Goal: Task Accomplishment & Management: Complete application form

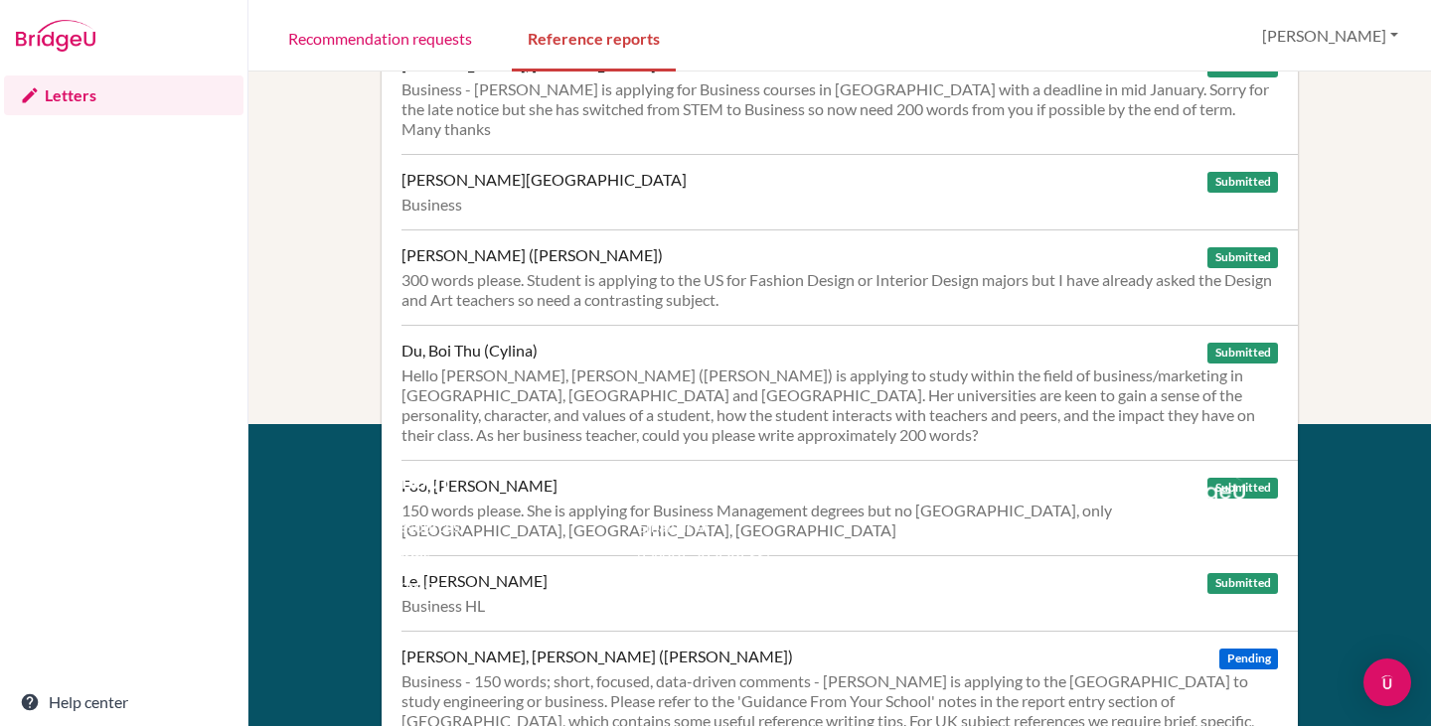
scroll to position [596, 0]
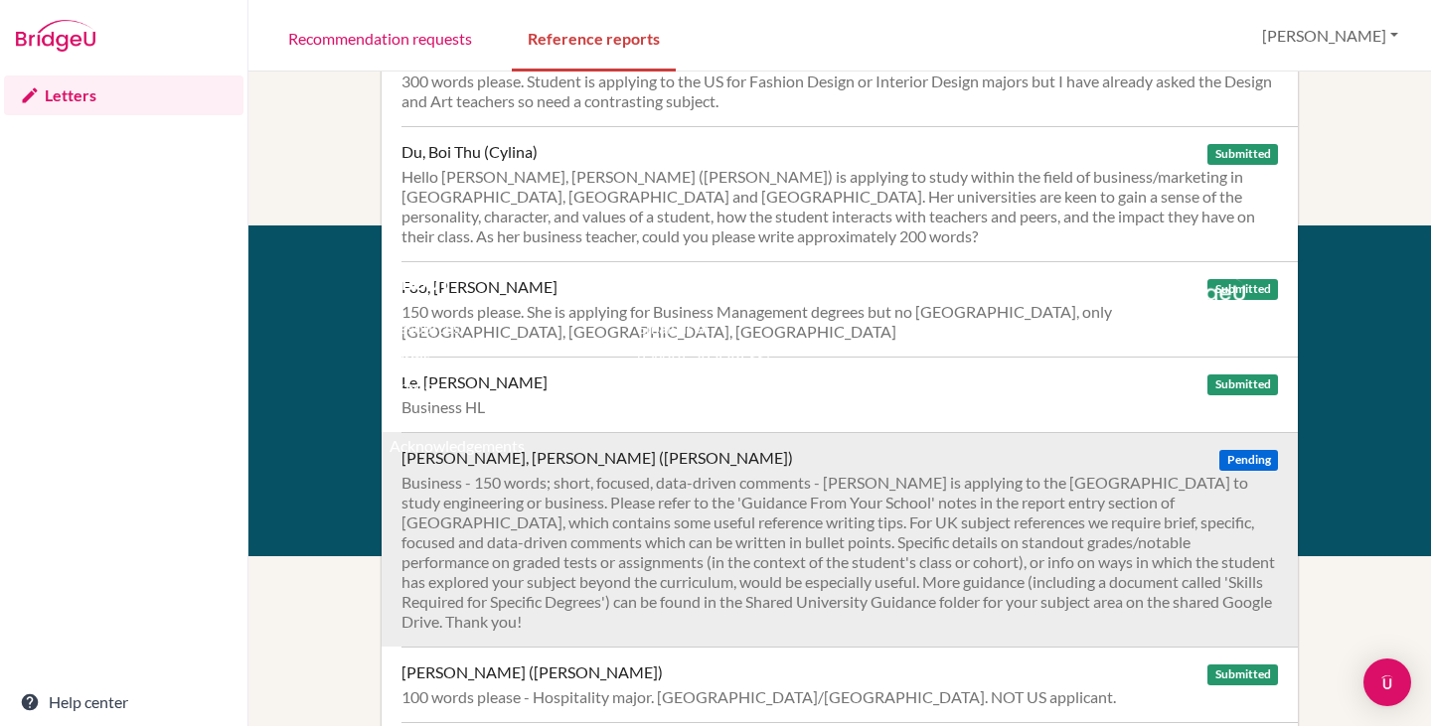
click at [621, 473] on div "Business - 150 words; short, focused, data-driven comments - [PERSON_NAME] is a…" at bounding box center [839, 552] width 876 height 159
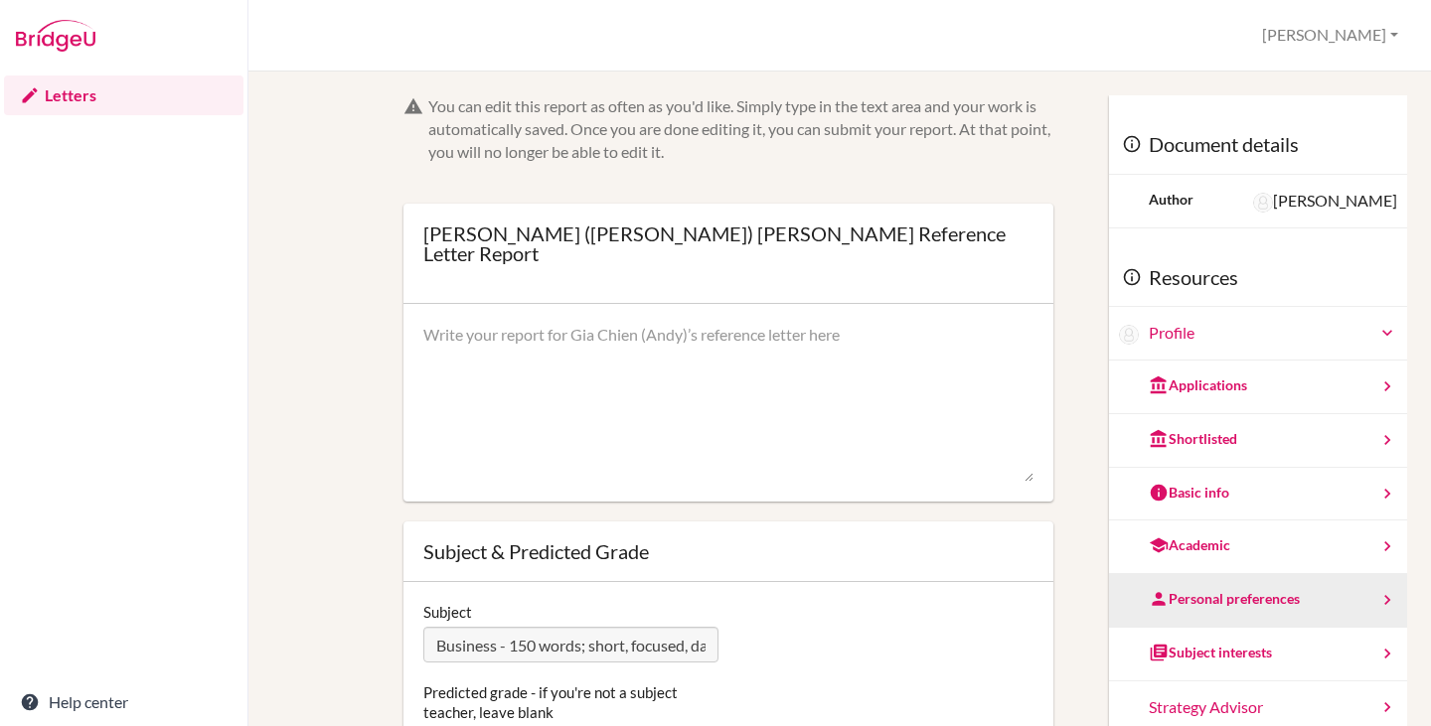
scroll to position [0, 5501]
click at [1300, 626] on div "You can edit this report as often as you'd like. Simply type in the text area a…" at bounding box center [839, 458] width 1135 height 726
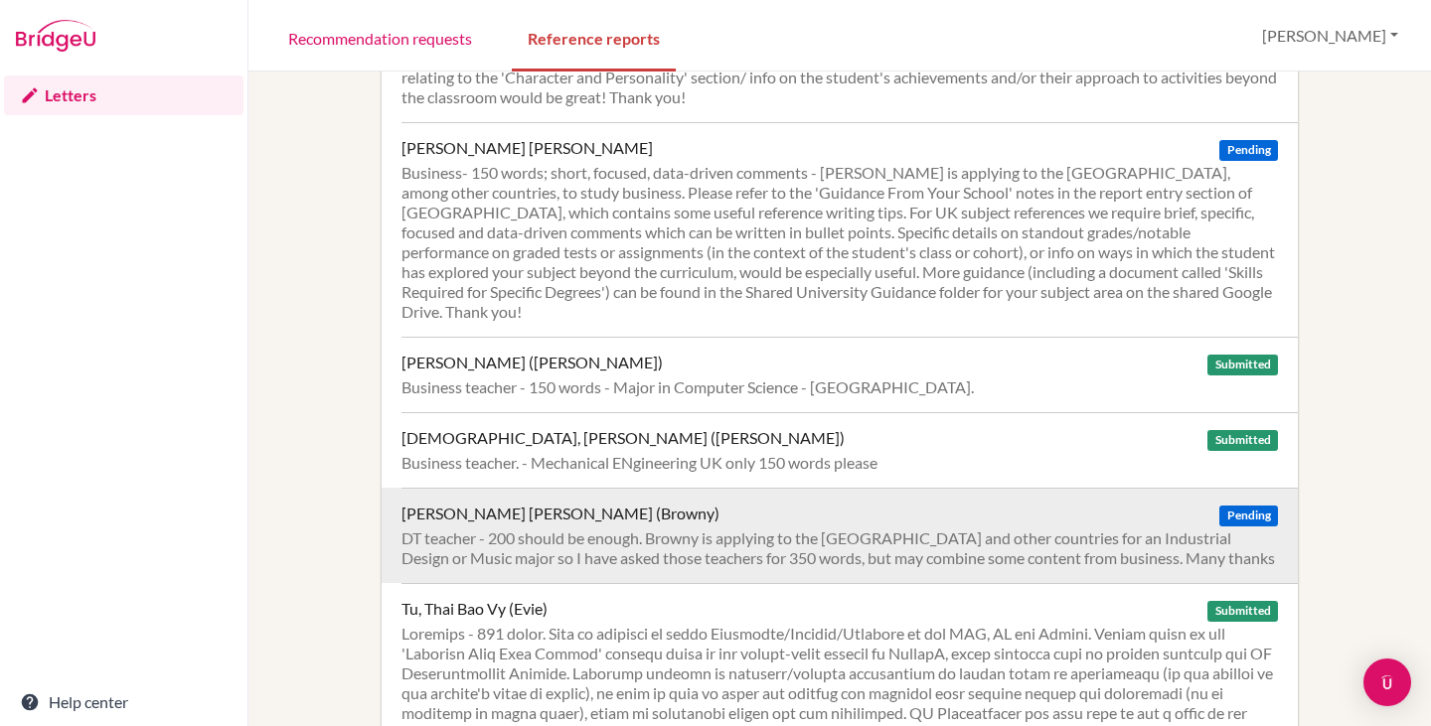
scroll to position [2671, 0]
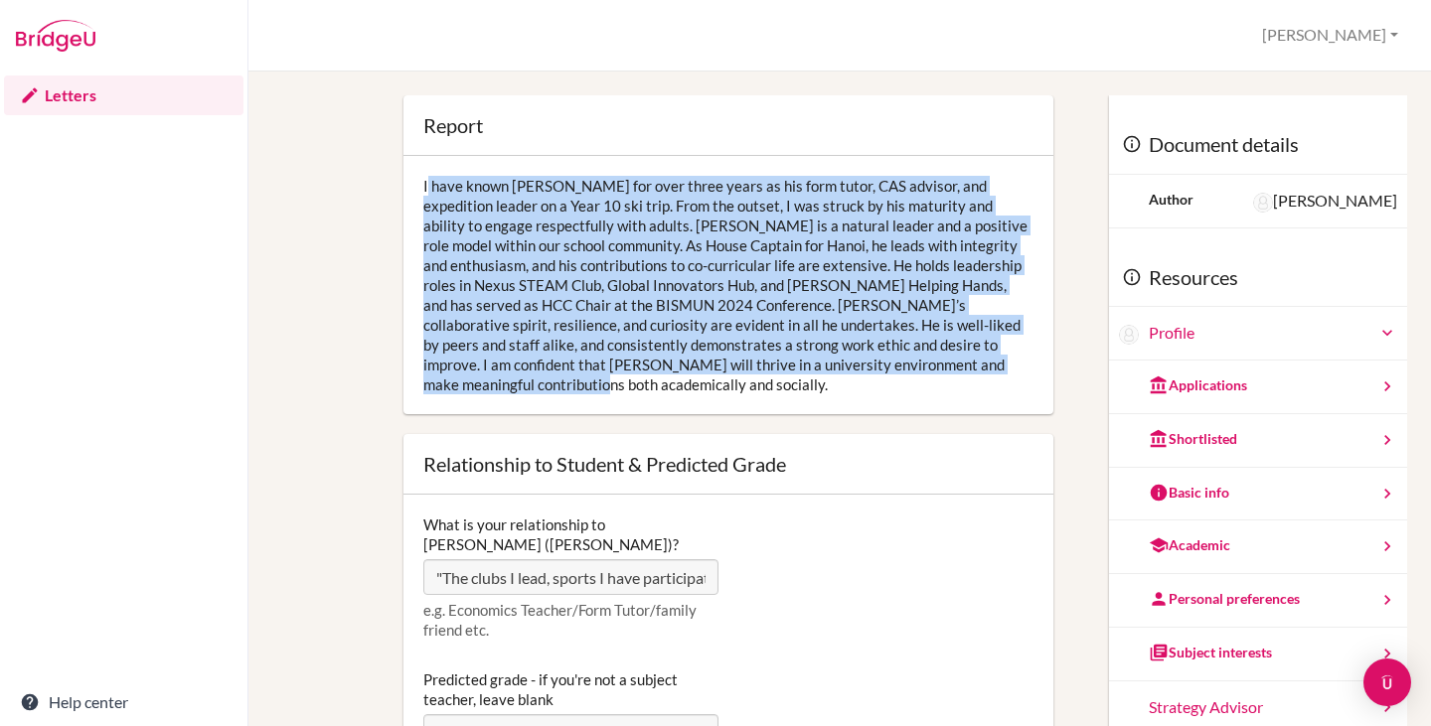
drag, startPoint x: 420, startPoint y: 184, endPoint x: 527, endPoint y: 380, distance: 222.7
click at [527, 380] on div "I have known Yoshi for over three years as his form tutor, CAS advisor, and exp…" at bounding box center [728, 285] width 650 height 258
copy div "I have known Yoshi for over three years as his form tutor, CAS advisor, and exp…"
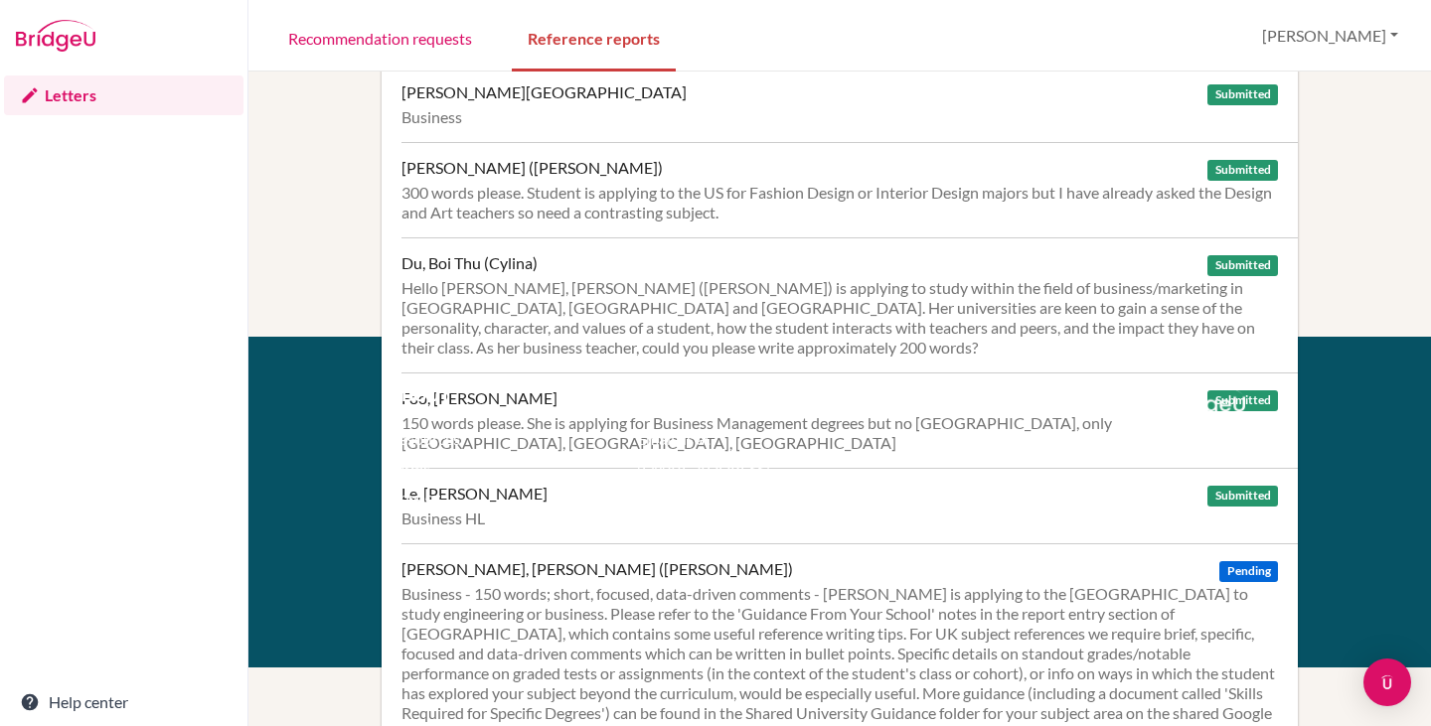
scroll to position [684, 0]
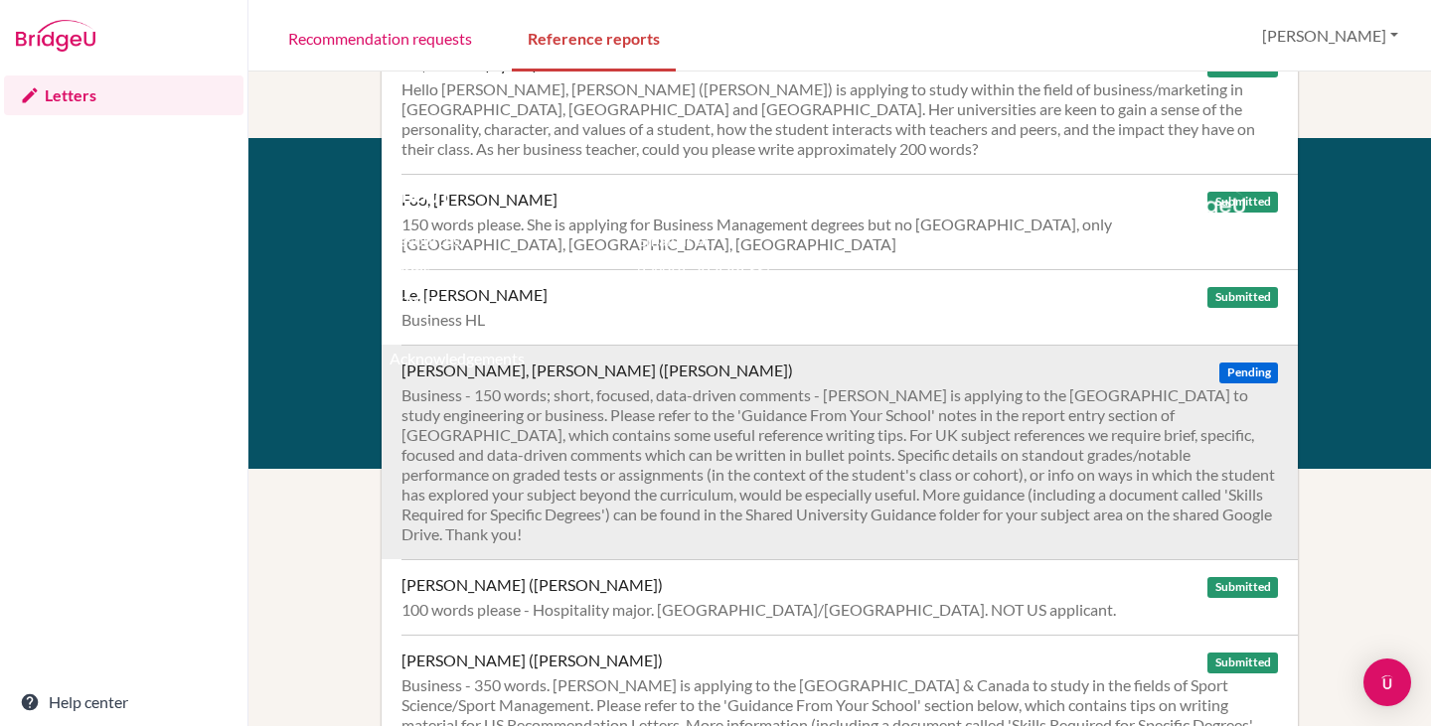
click at [748, 385] on div "Business - 150 words; short, focused, data-driven comments - [PERSON_NAME] is a…" at bounding box center [839, 464] width 876 height 159
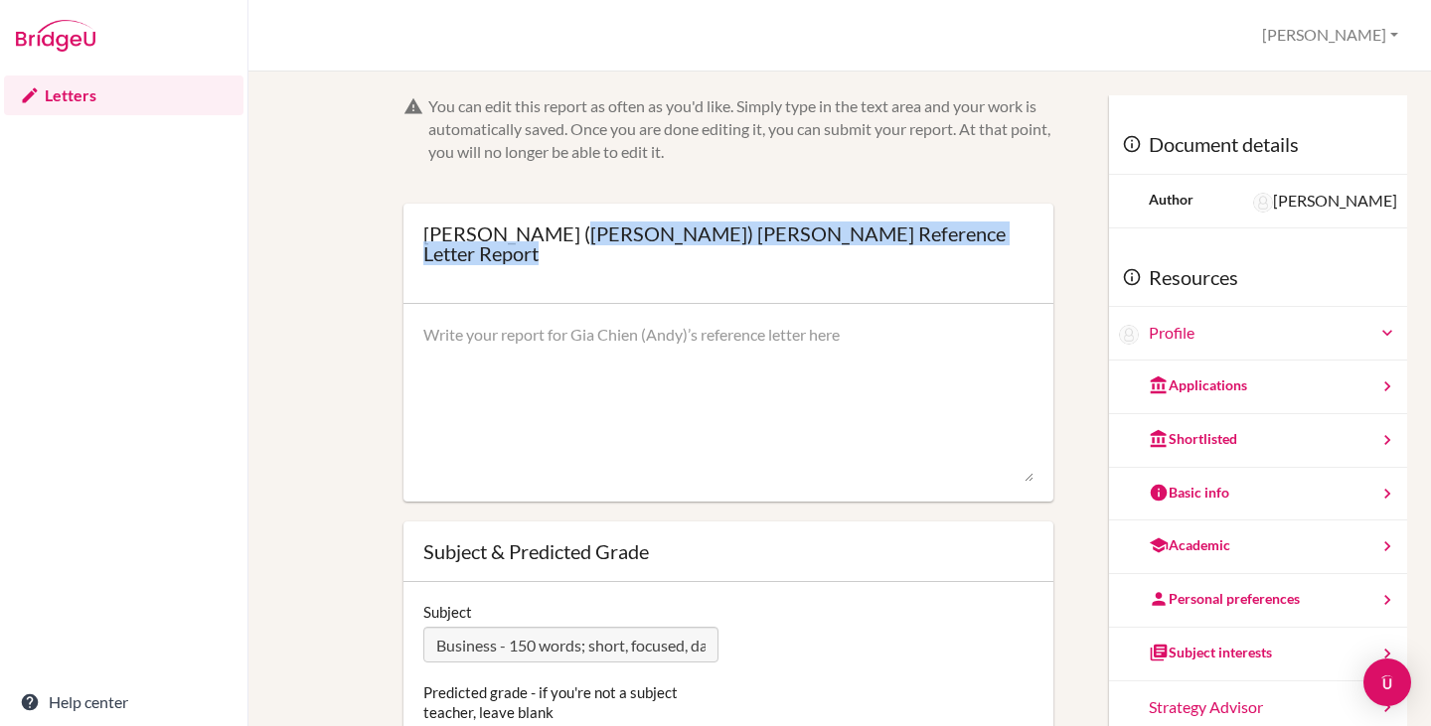
drag, startPoint x: 419, startPoint y: 238, endPoint x: 556, endPoint y: 237, distance: 137.1
click at [556, 237] on div "Gia Chien (Andy) Lin’s Reference Letter Report Open info Info Saved" at bounding box center [728, 254] width 650 height 100
click at [556, 237] on div "Gia Chien (Andy) Lin’s Reference Letter Report" at bounding box center [728, 244] width 610 height 40
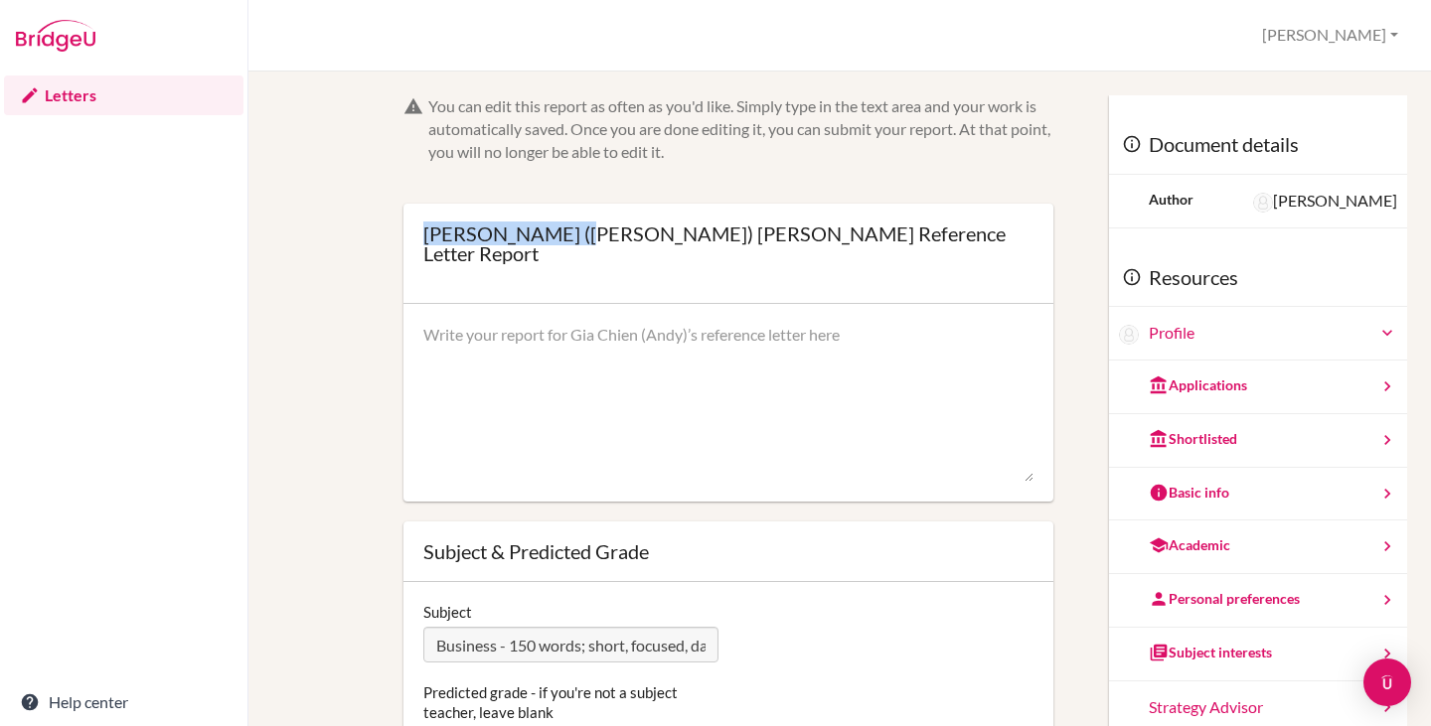
drag, startPoint x: 567, startPoint y: 234, endPoint x: 421, endPoint y: 231, distance: 146.1
click at [423, 231] on div "Gia Chien (Andy) Lin’s Reference Letter Report" at bounding box center [728, 244] width 610 height 40
copy div "Gia Chien (Andy)"
click at [507, 361] on textarea at bounding box center [728, 403] width 610 height 159
paste textarea "I have taught Andy in IB Business Management HL for the past 18 months and cons…"
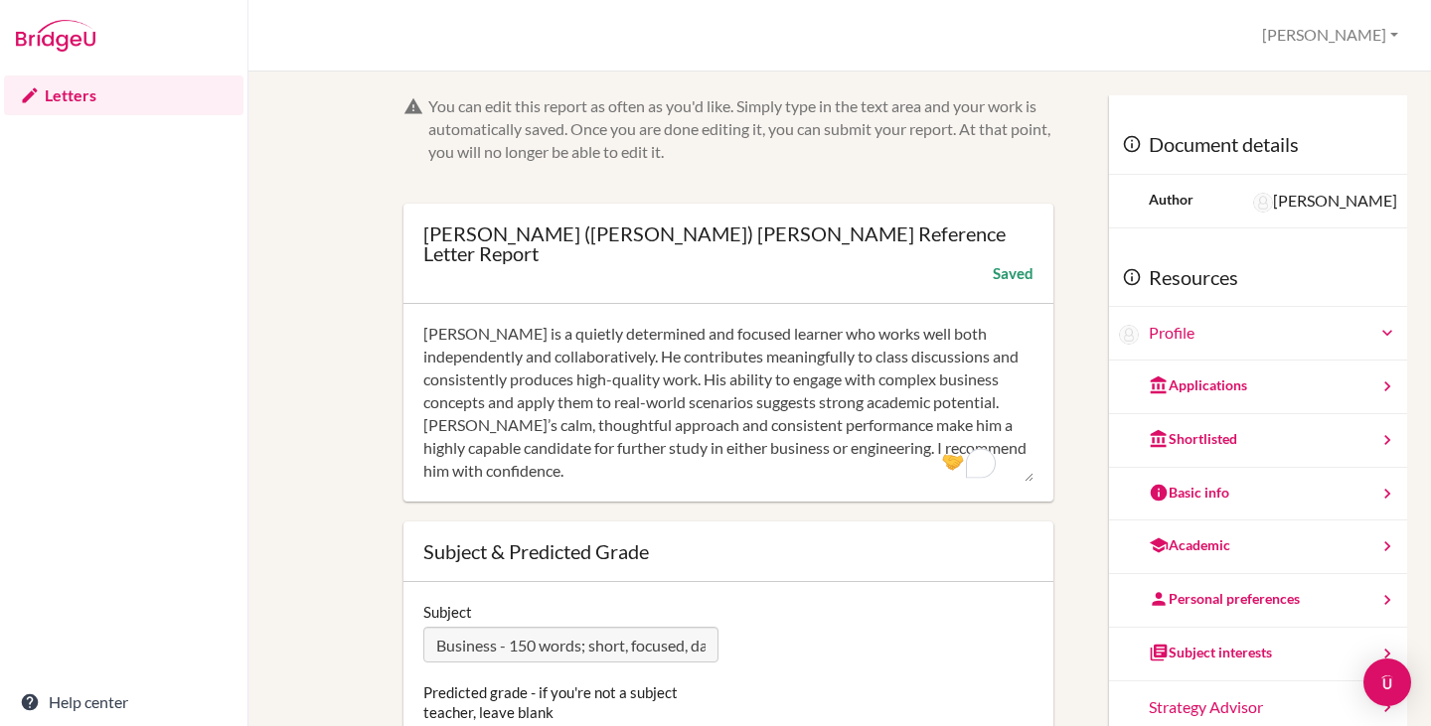
scroll to position [182, 0]
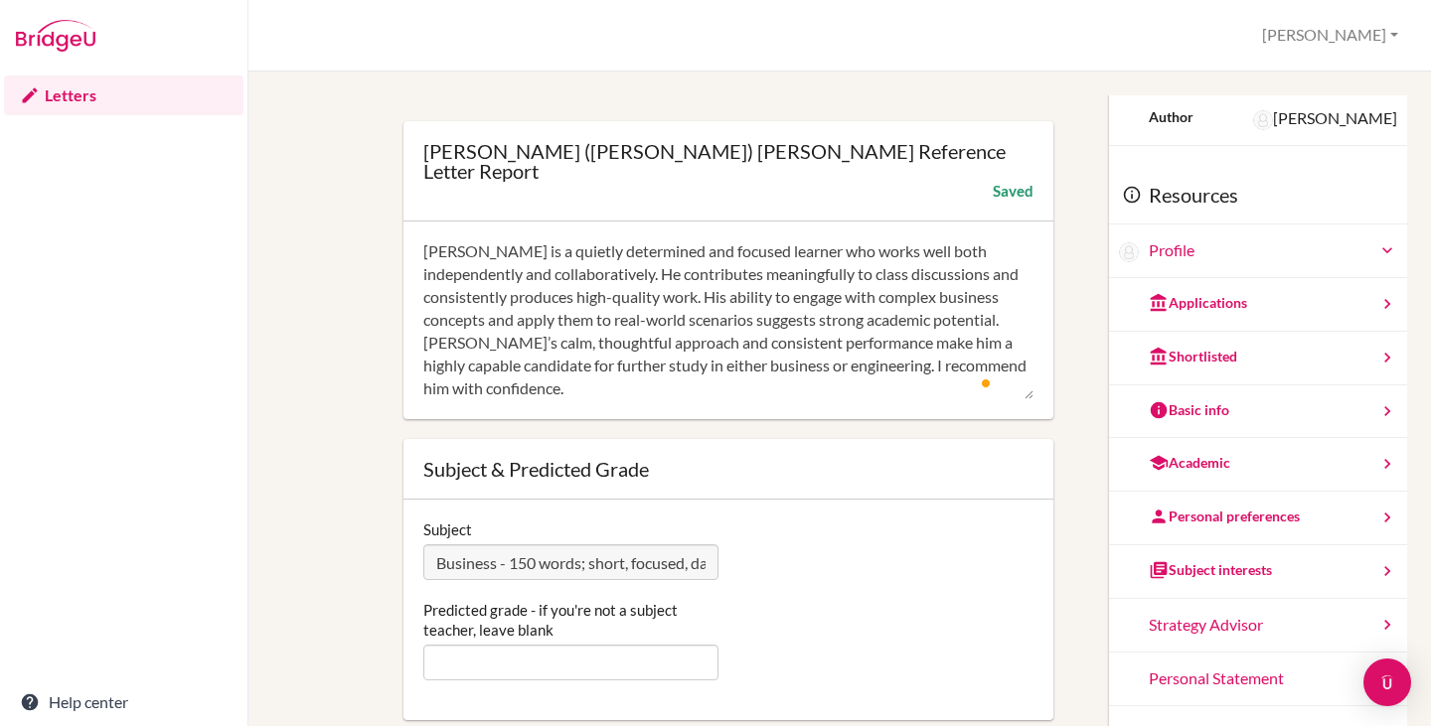
drag, startPoint x: 361, startPoint y: 358, endPoint x: 370, endPoint y: 399, distance: 42.7
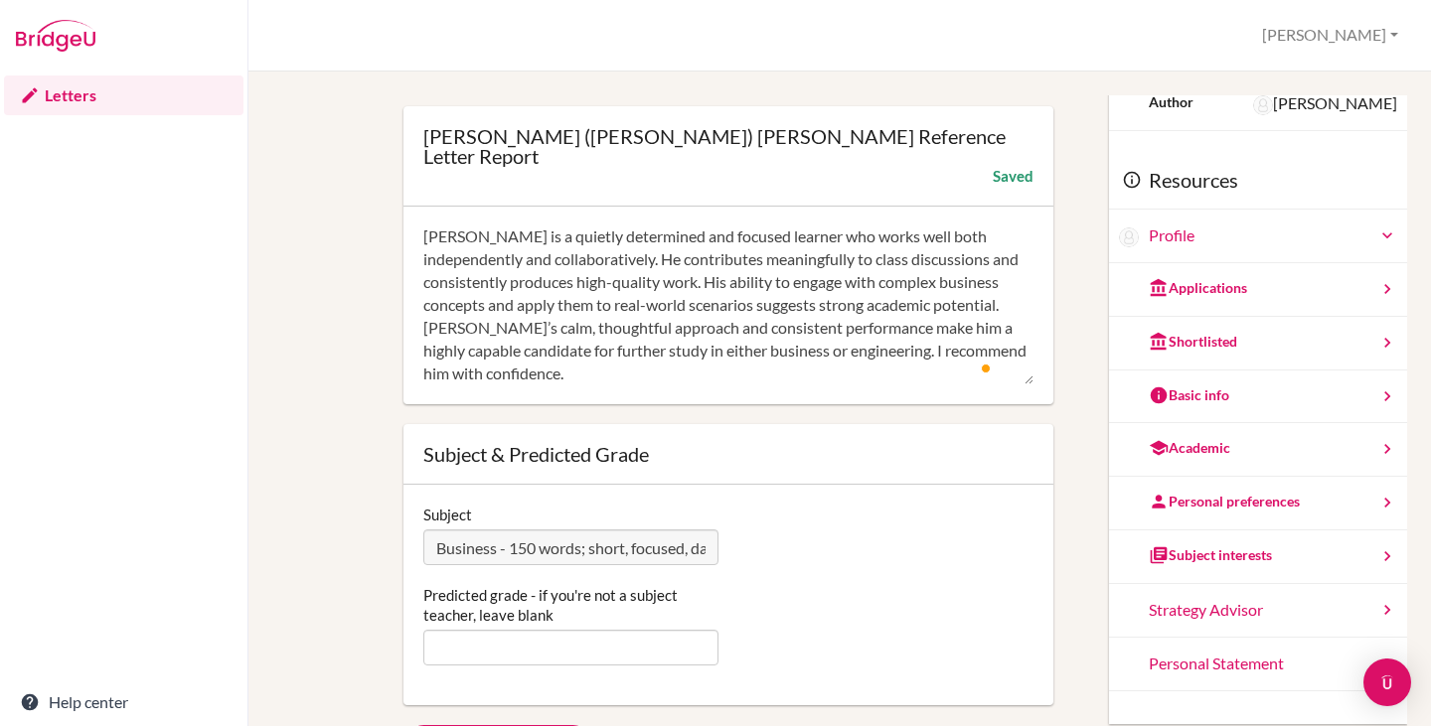
click at [829, 279] on textarea "I have taught Andy in IB Business Management HL for the past 18 months and cons…" at bounding box center [728, 306] width 610 height 159
paste textarea "in the End of Year 12 examination. His Internal Assessment explores the extent …"
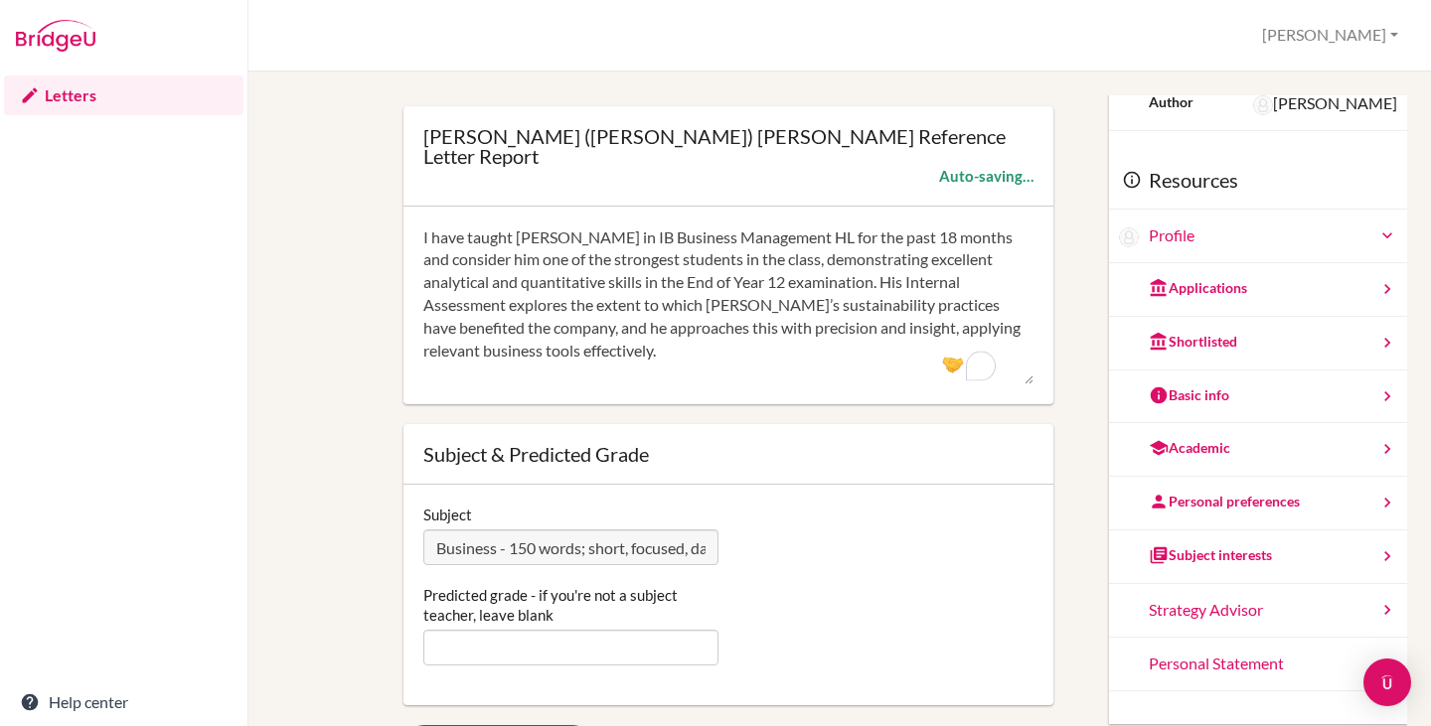
click at [687, 353] on textarea "I have taught Andy in IB Business Management HL for the past 18 months and cons…" at bounding box center [728, 306] width 610 height 159
click at [565, 351] on textarea "I have taught Andy in IB Business Management HL for the past 18 months and cons…" at bounding box center [728, 306] width 610 height 159
click at [697, 329] on textarea "I have taught Andy in IB Business Management HL for the past 18 months and cons…" at bounding box center [728, 306] width 610 height 159
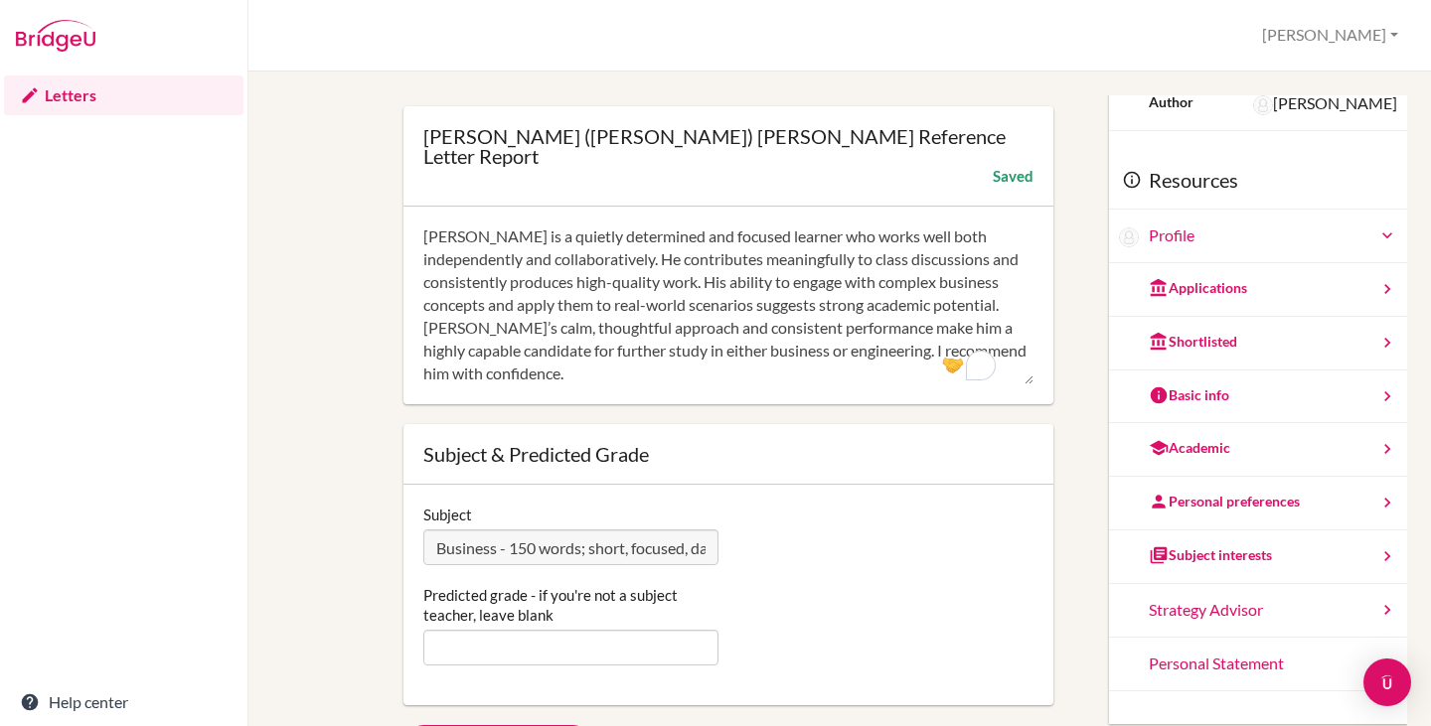
scroll to position [296, 0]
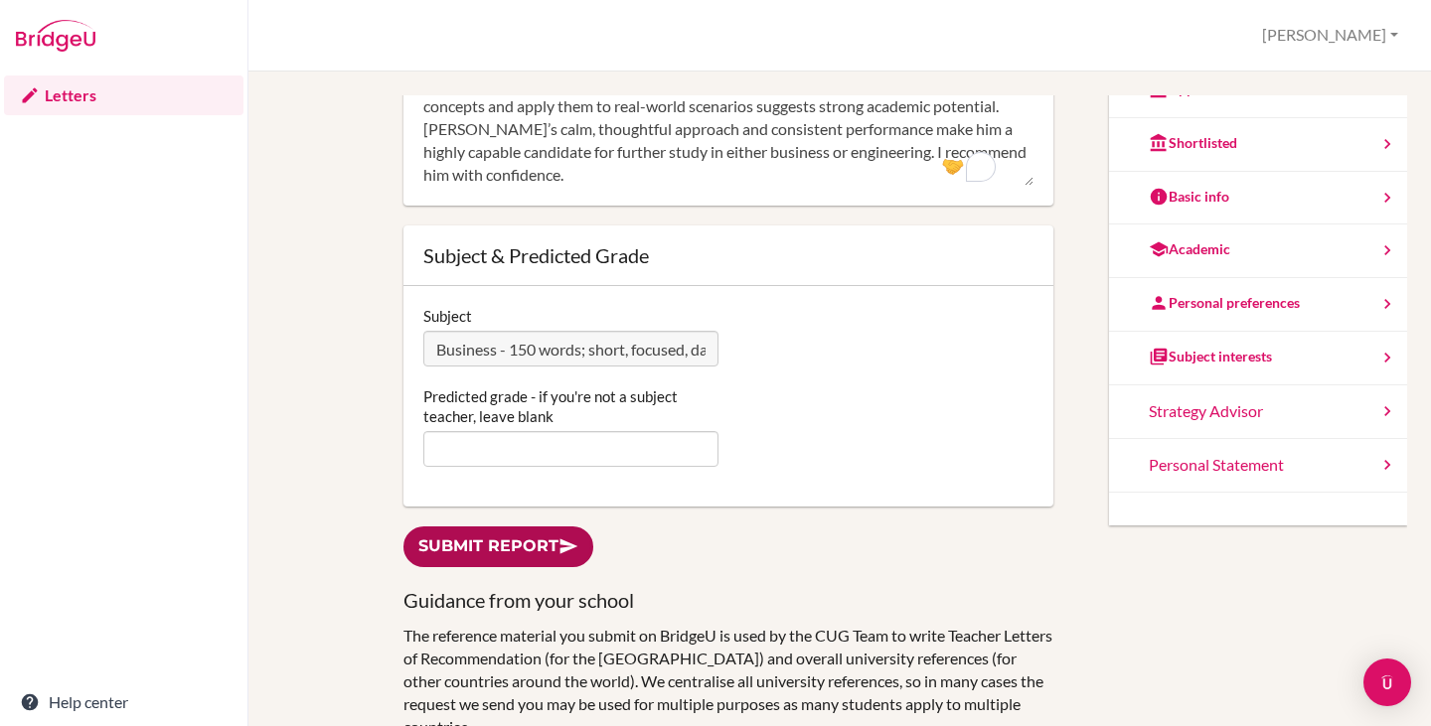
type textarea "I have taught Andy in IB Business Management HL for the past 18 months and cons…"
click at [517, 527] on link "Submit report" at bounding box center [498, 547] width 190 height 41
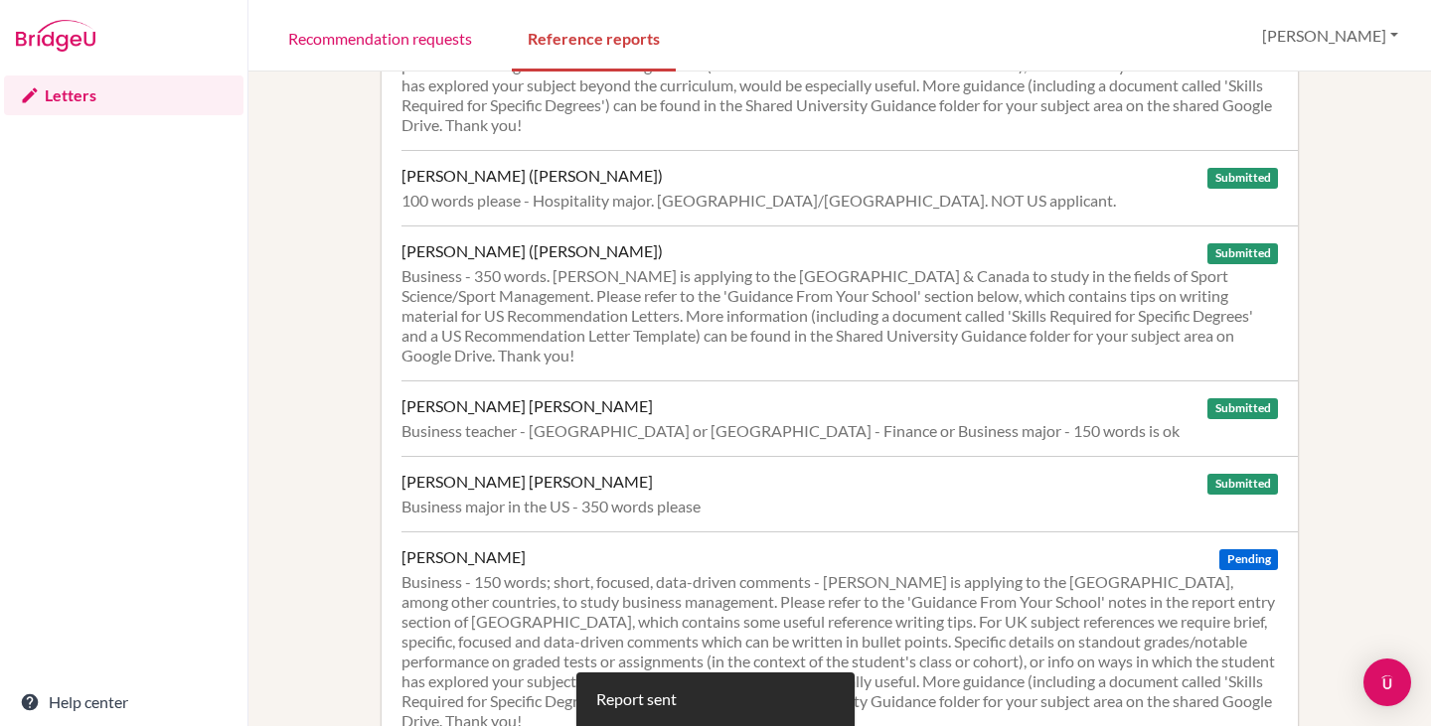
scroll to position [1192, 0]
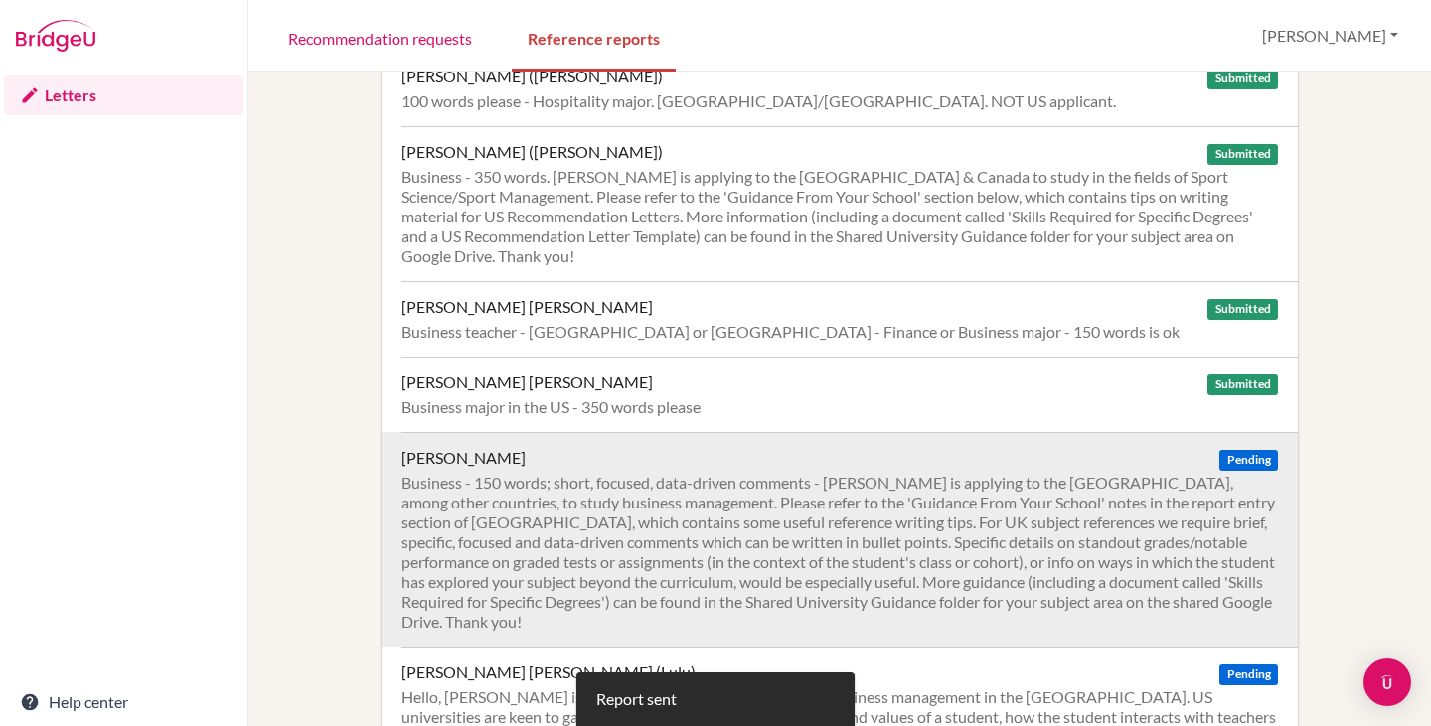
click at [795, 473] on div "Business - 150 words; short, focused, data-driven comments - [PERSON_NAME] is a…" at bounding box center [839, 552] width 876 height 159
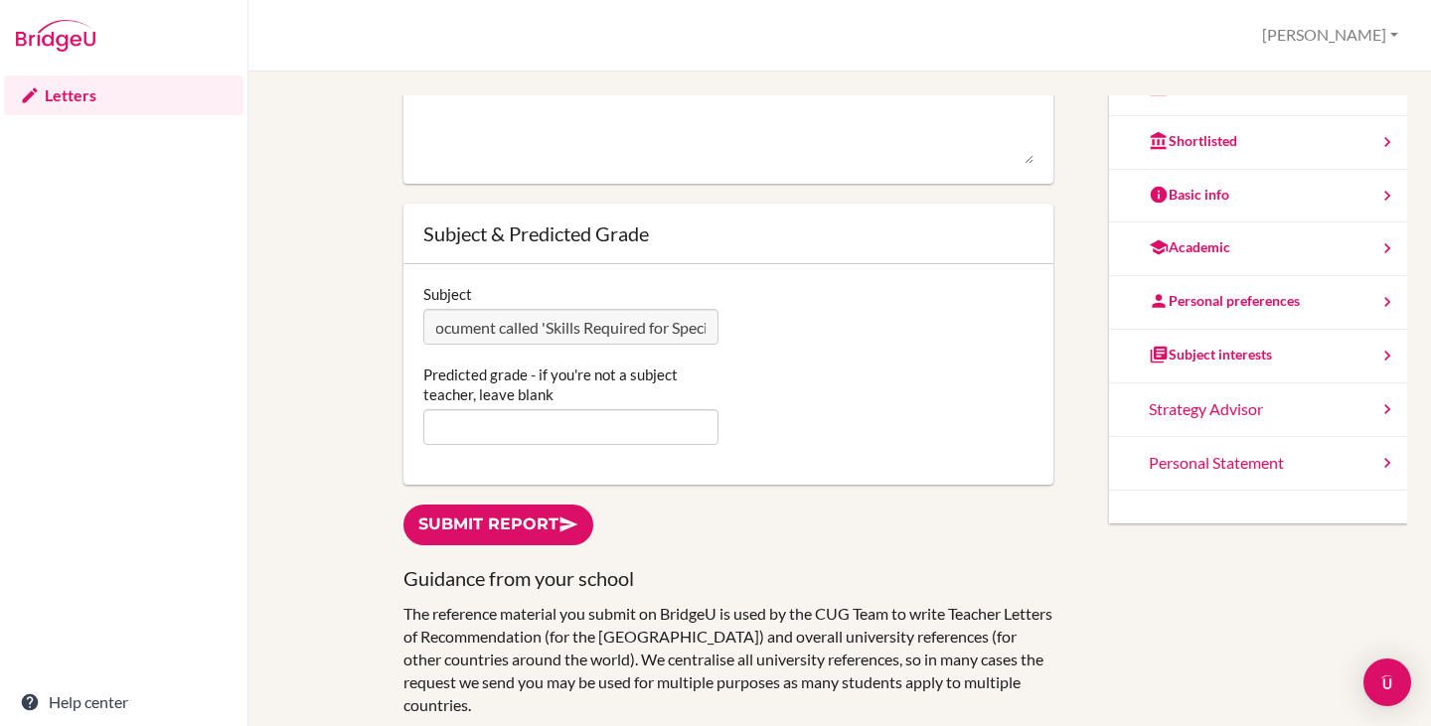
scroll to position [0, 5661]
click at [812, 333] on div "Subject Business - 150 words; short, focused, data-driven comments - Lewis is a…" at bounding box center [728, 314] width 630 height 61
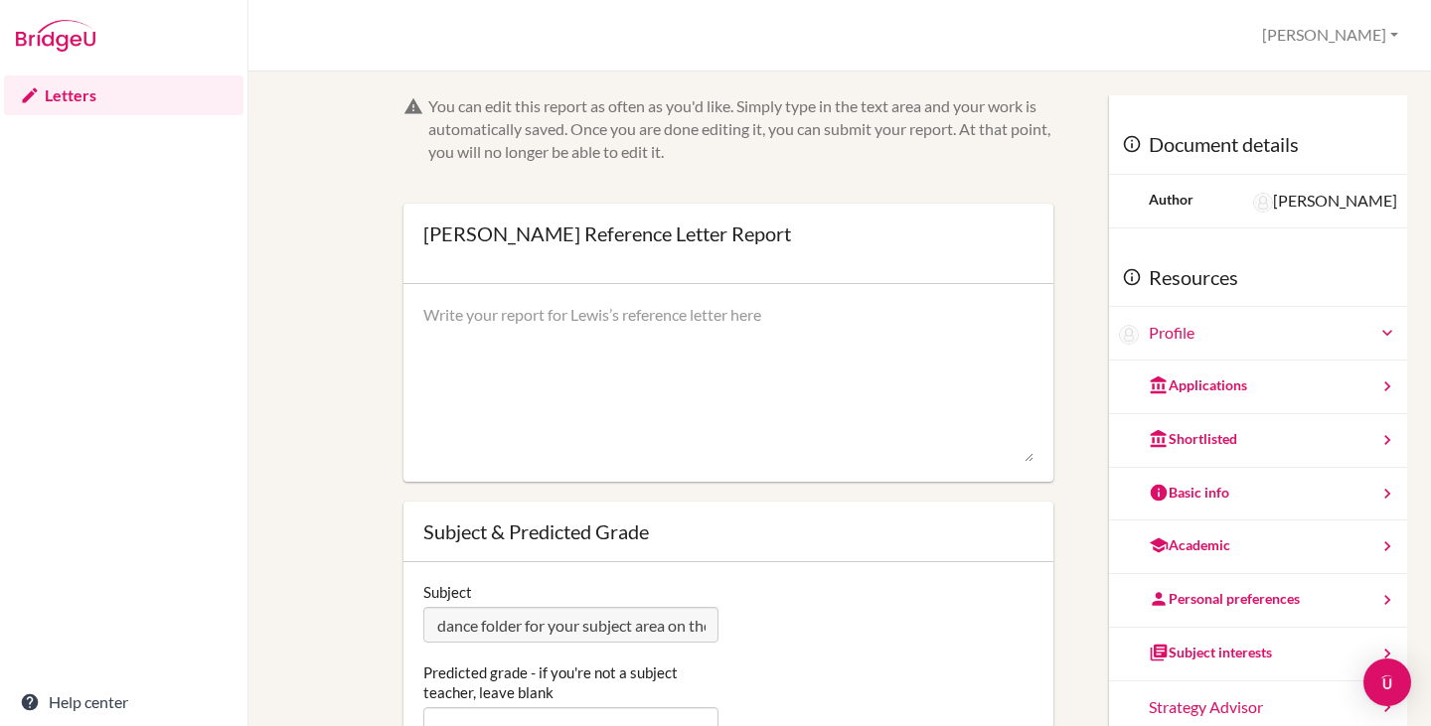
click at [560, 323] on textarea at bounding box center [728, 383] width 610 height 159
click at [565, 325] on textarea "To enrich screen reader interactions, please activate Accessibility in Grammarl…" at bounding box center [728, 383] width 610 height 159
paste textarea "I have known Lewis for over three years in multiple capacities: as his Business…"
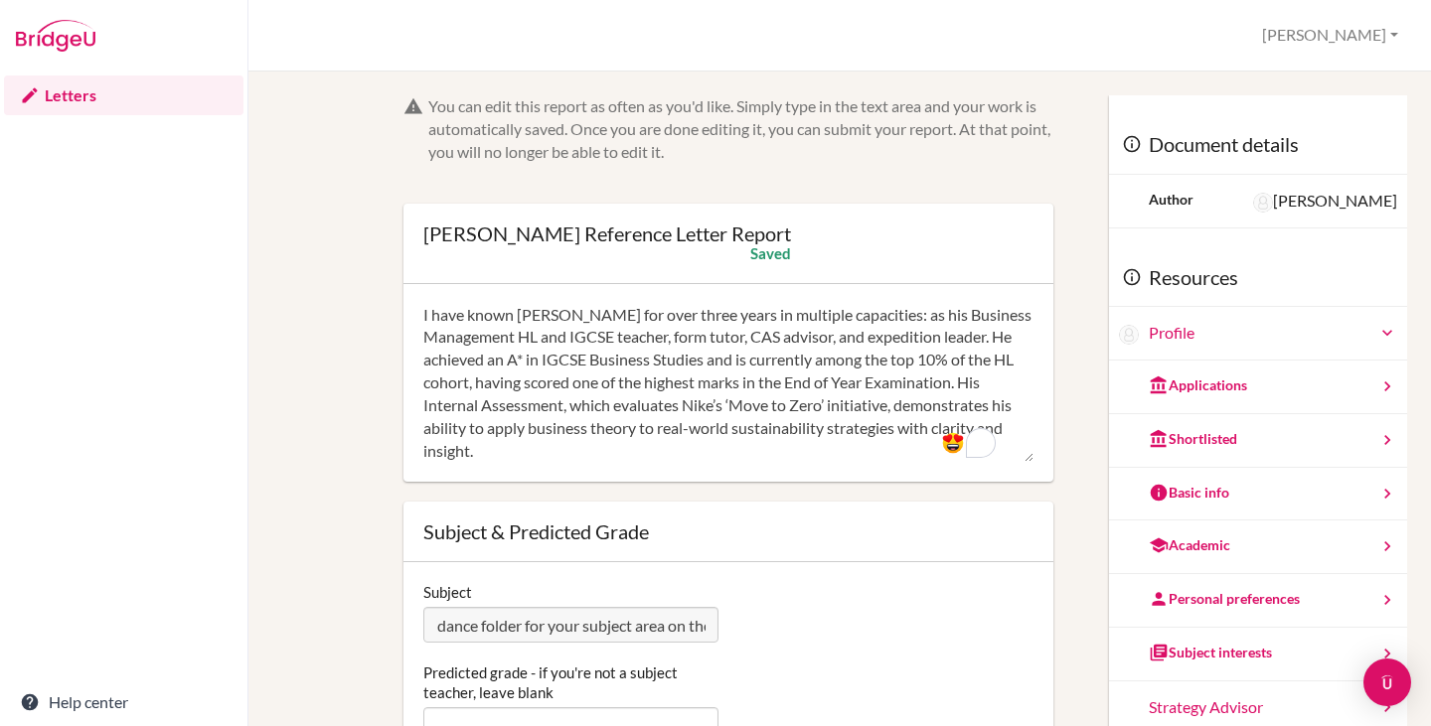
scroll to position [99, 0]
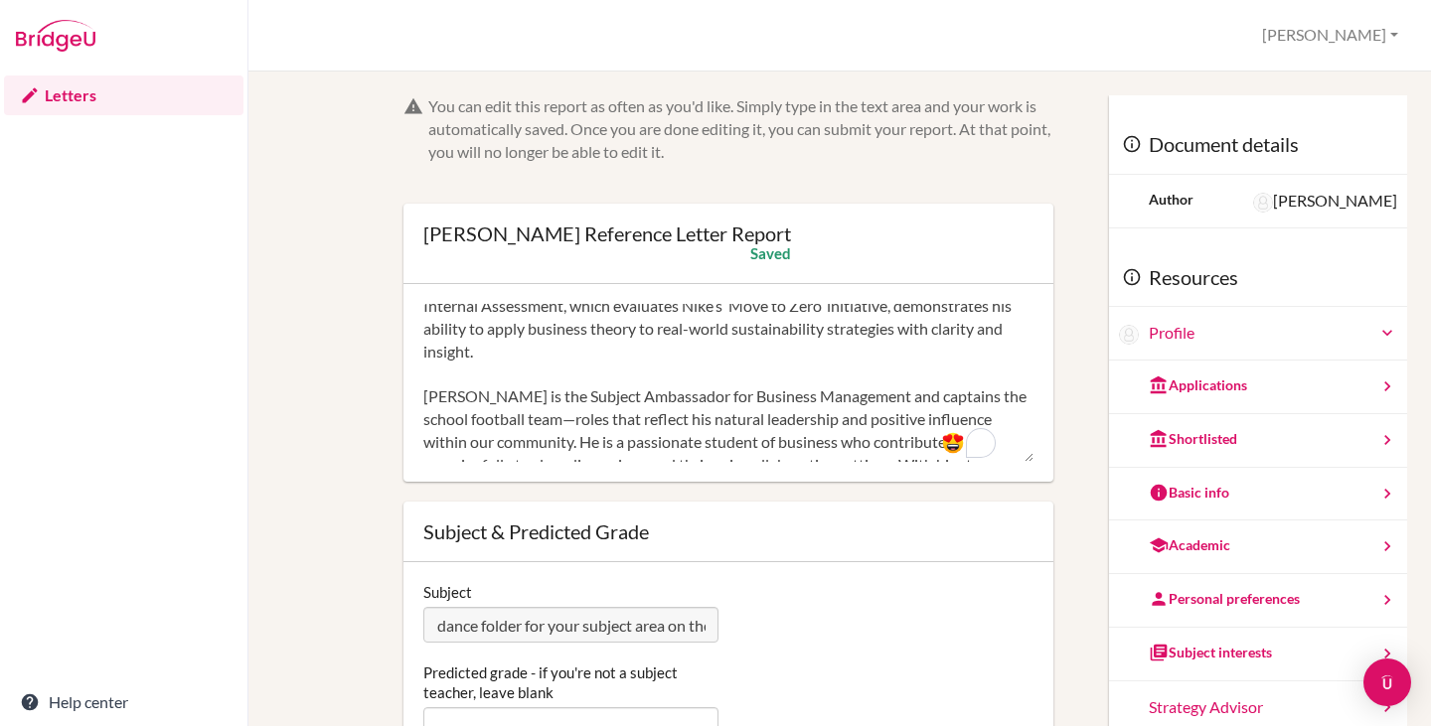
click at [522, 421] on textarea "I have known Lewis for over three years in multiple capacities: as his Business…" at bounding box center [728, 383] width 610 height 159
type textarea "I have known Lewis for over three years in multiple capacities: as his Business…"
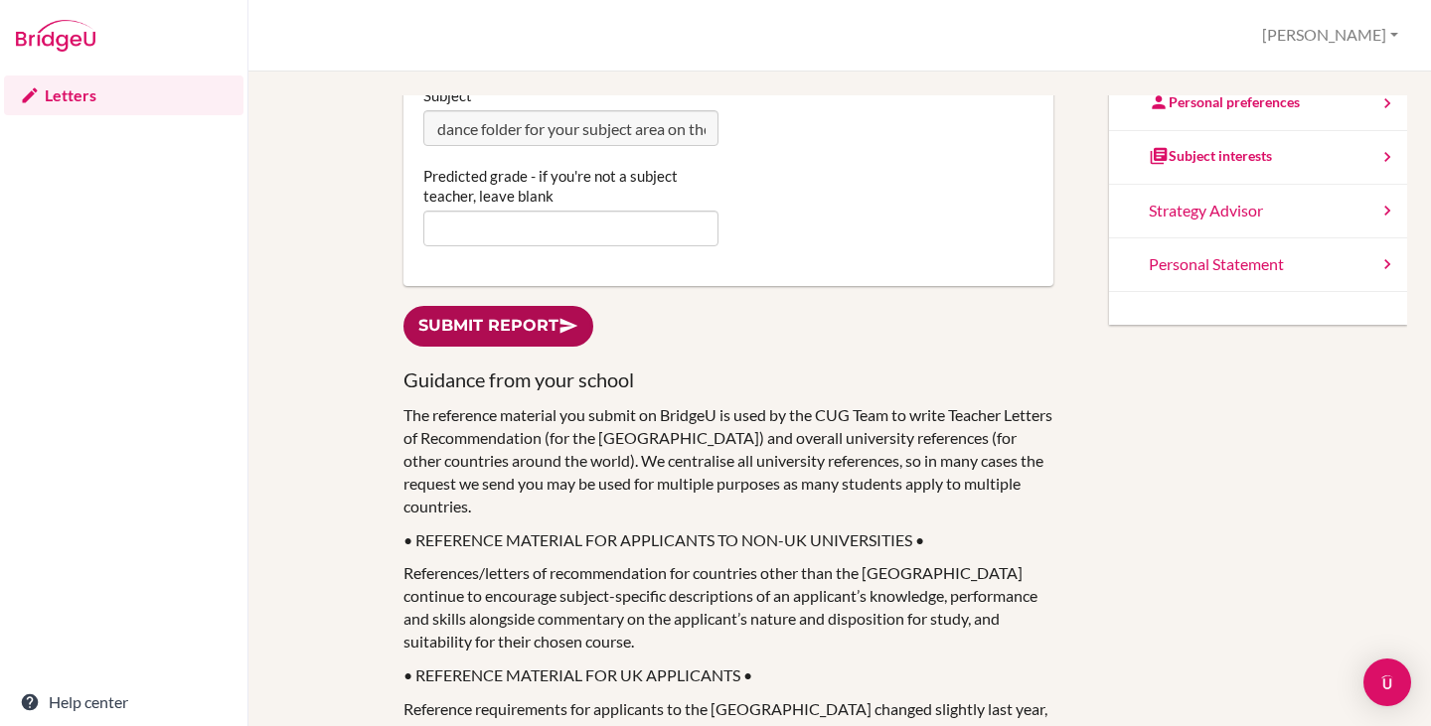
click at [494, 334] on link "Submit report" at bounding box center [498, 326] width 190 height 41
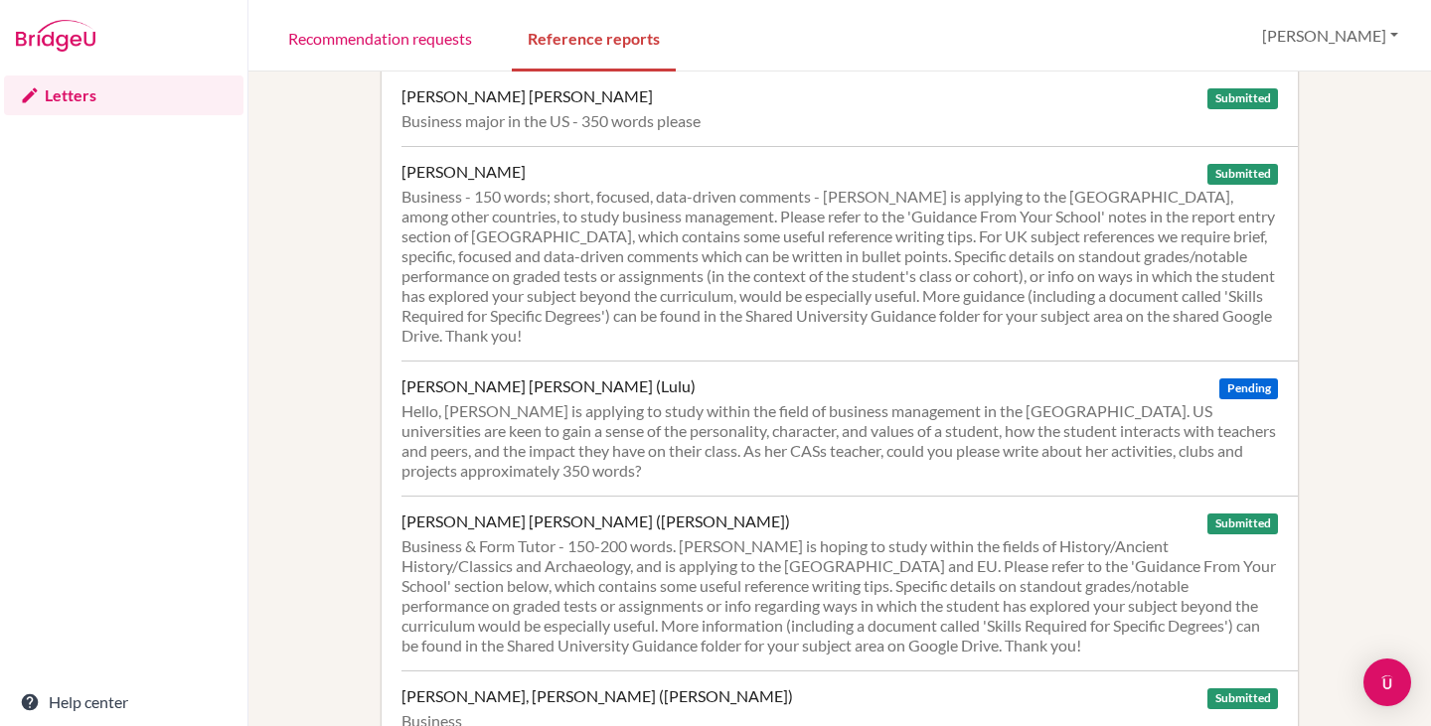
scroll to position [1280, 0]
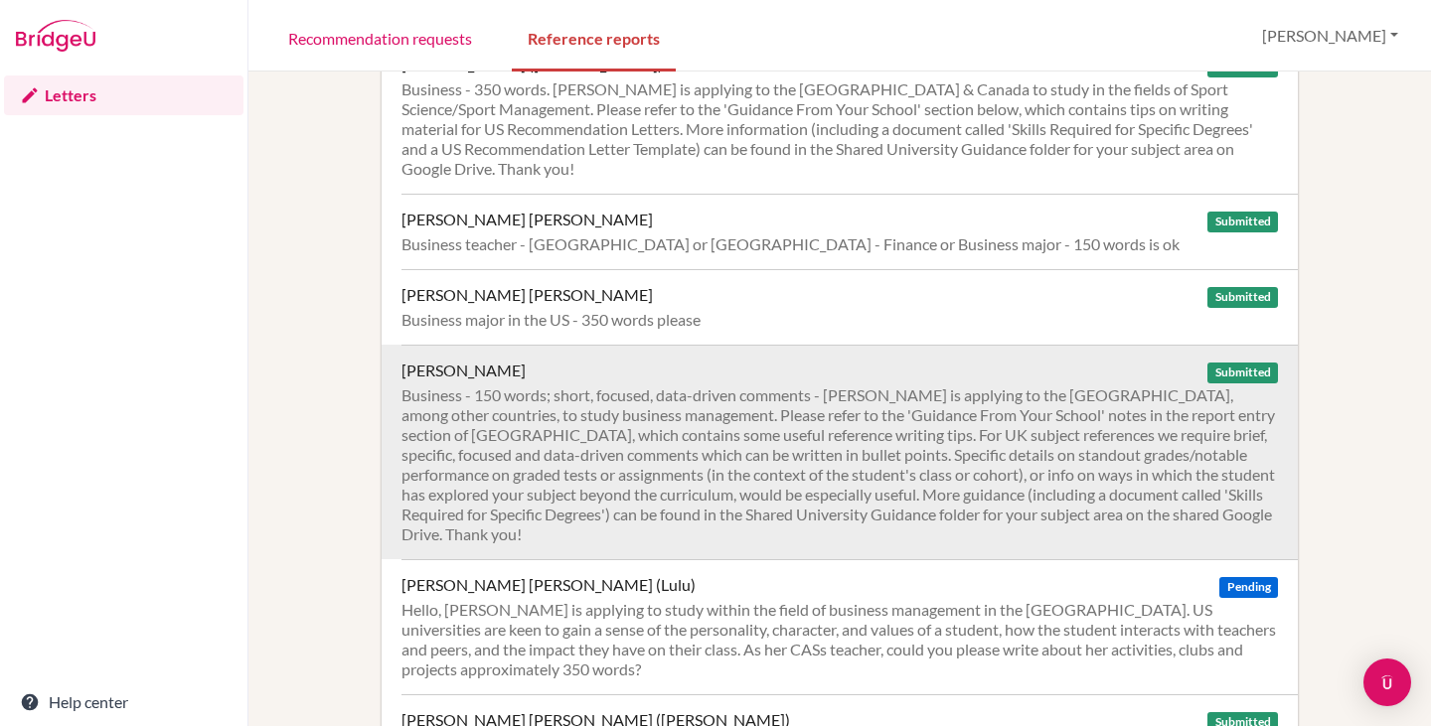
click at [641, 385] on div "Business - 150 words; short, focused, data-driven comments - [PERSON_NAME] is a…" at bounding box center [839, 464] width 876 height 159
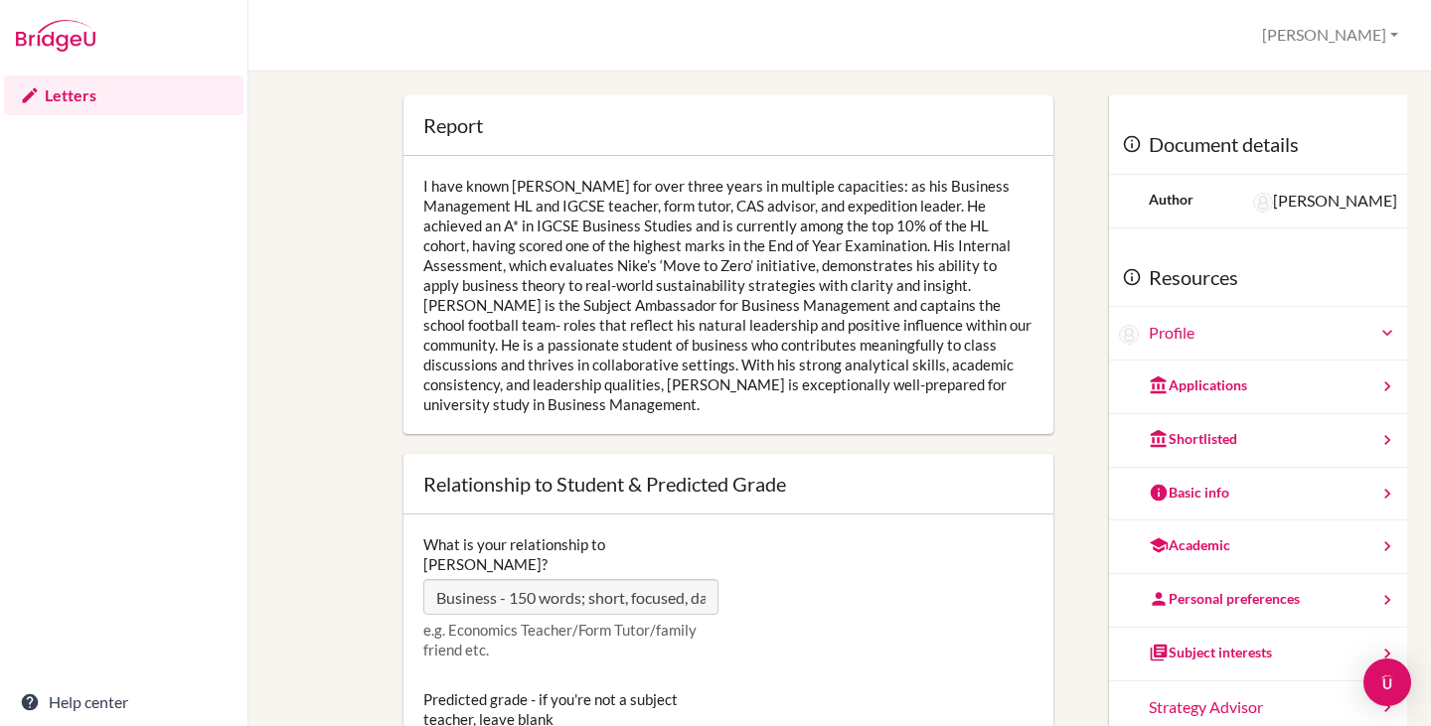
click at [626, 322] on div "I have known [PERSON_NAME] for over three years in multiple capacities: as his …" at bounding box center [728, 295] width 650 height 278
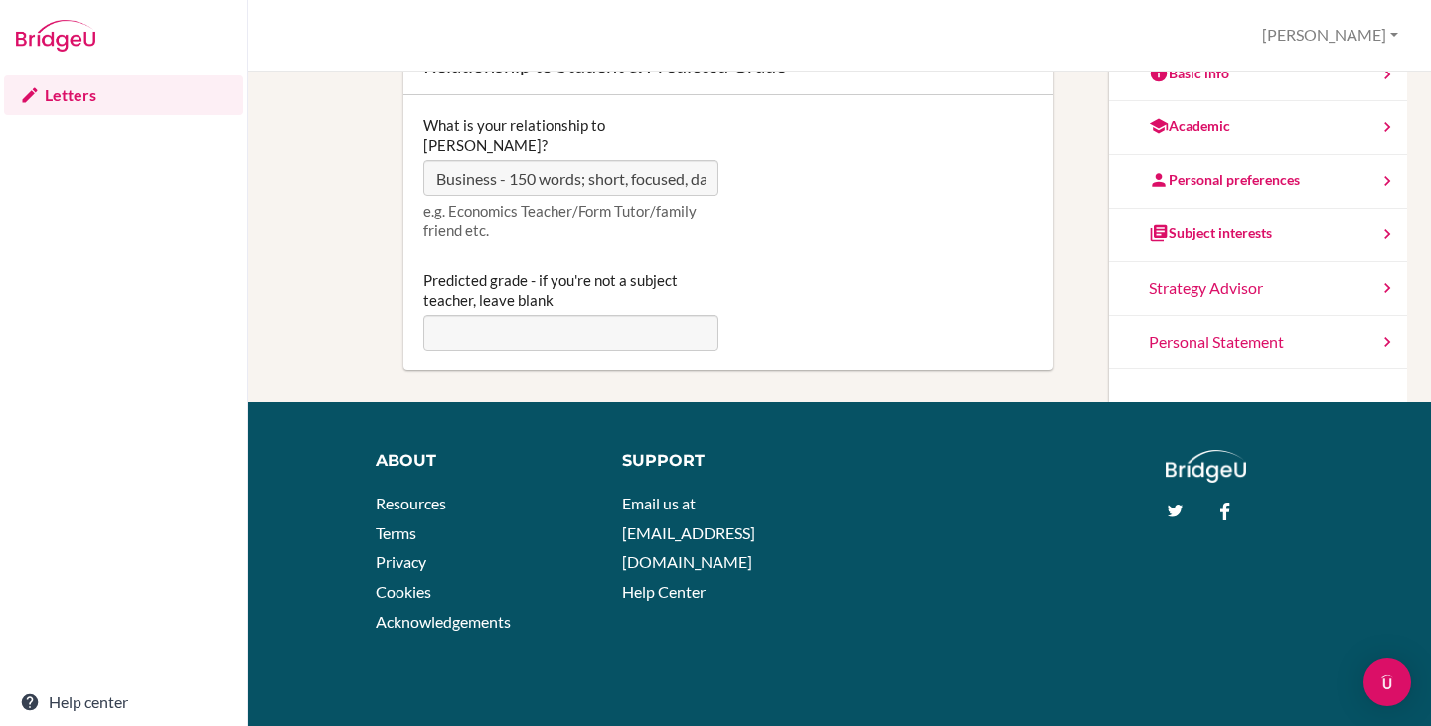
scroll to position [22, 0]
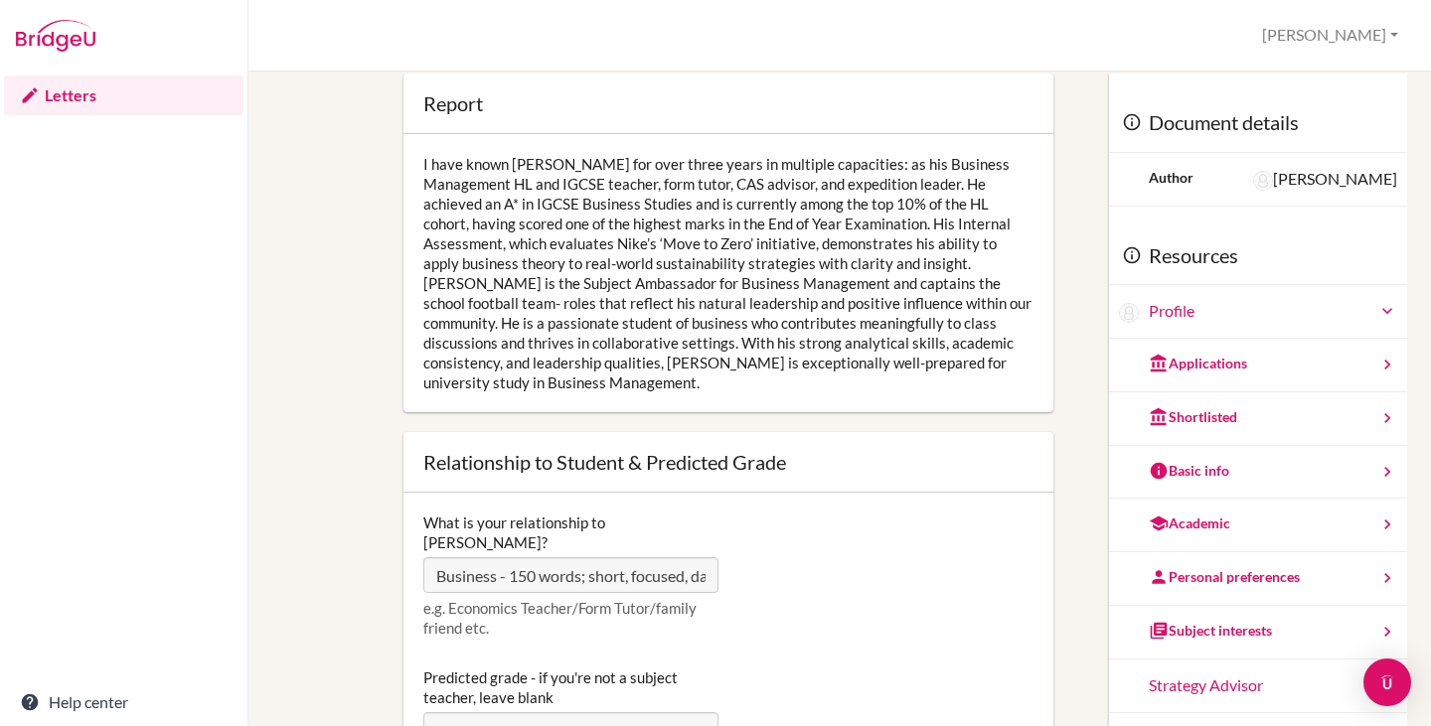
drag, startPoint x: 441, startPoint y: 300, endPoint x: 398, endPoint y: 206, distance: 103.6
click at [441, 300] on div "I have known [PERSON_NAME] for over three years in multiple capacities: as his …" at bounding box center [728, 273] width 650 height 278
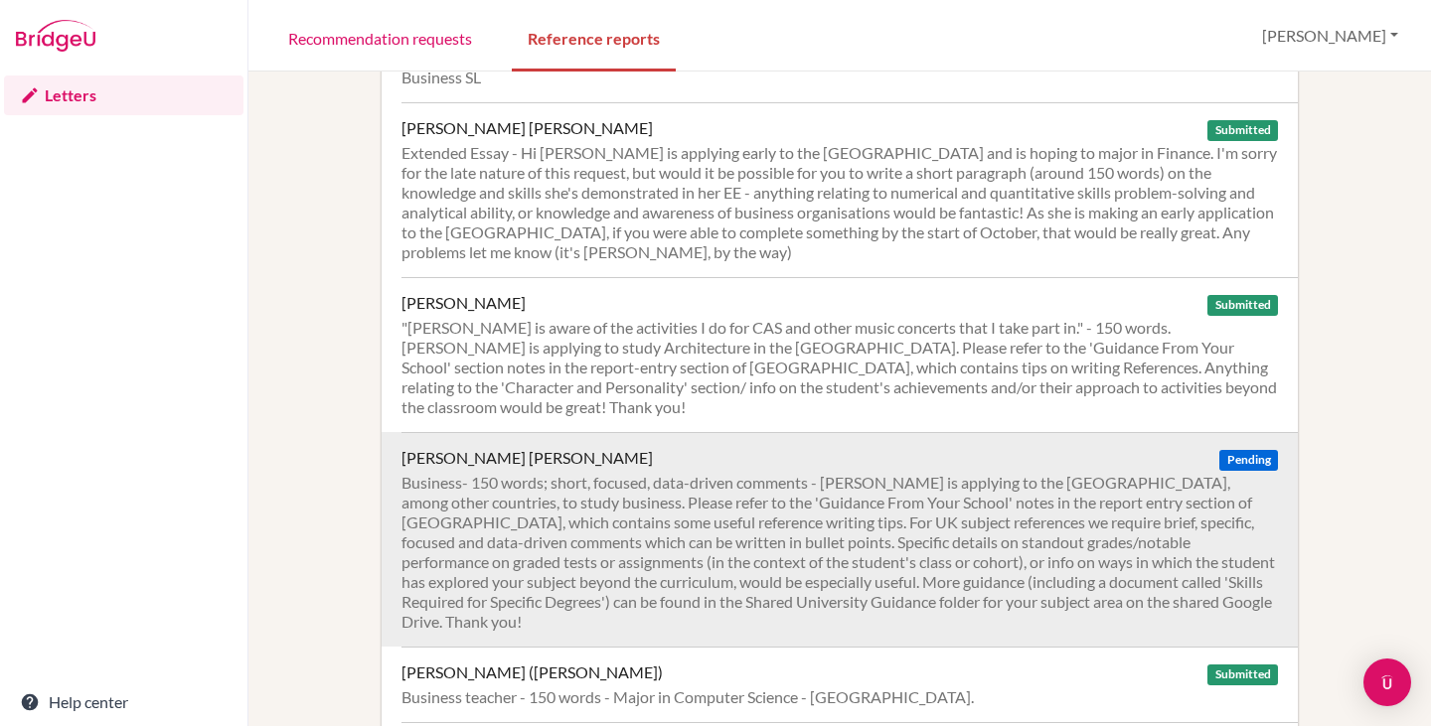
scroll to position [2174, 0]
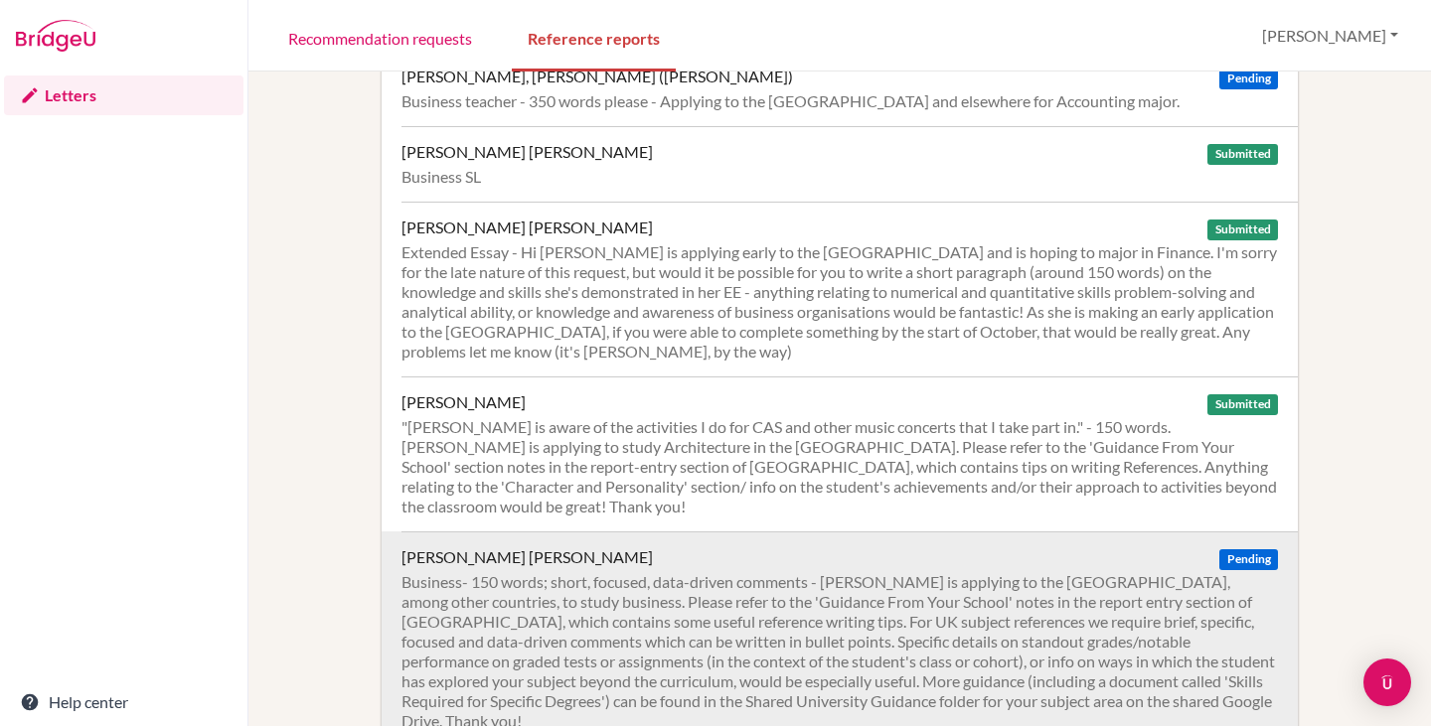
click at [829, 572] on div "Business- 150 words; short, focused, data-driven comments - [PERSON_NAME] is ap…" at bounding box center [839, 651] width 876 height 159
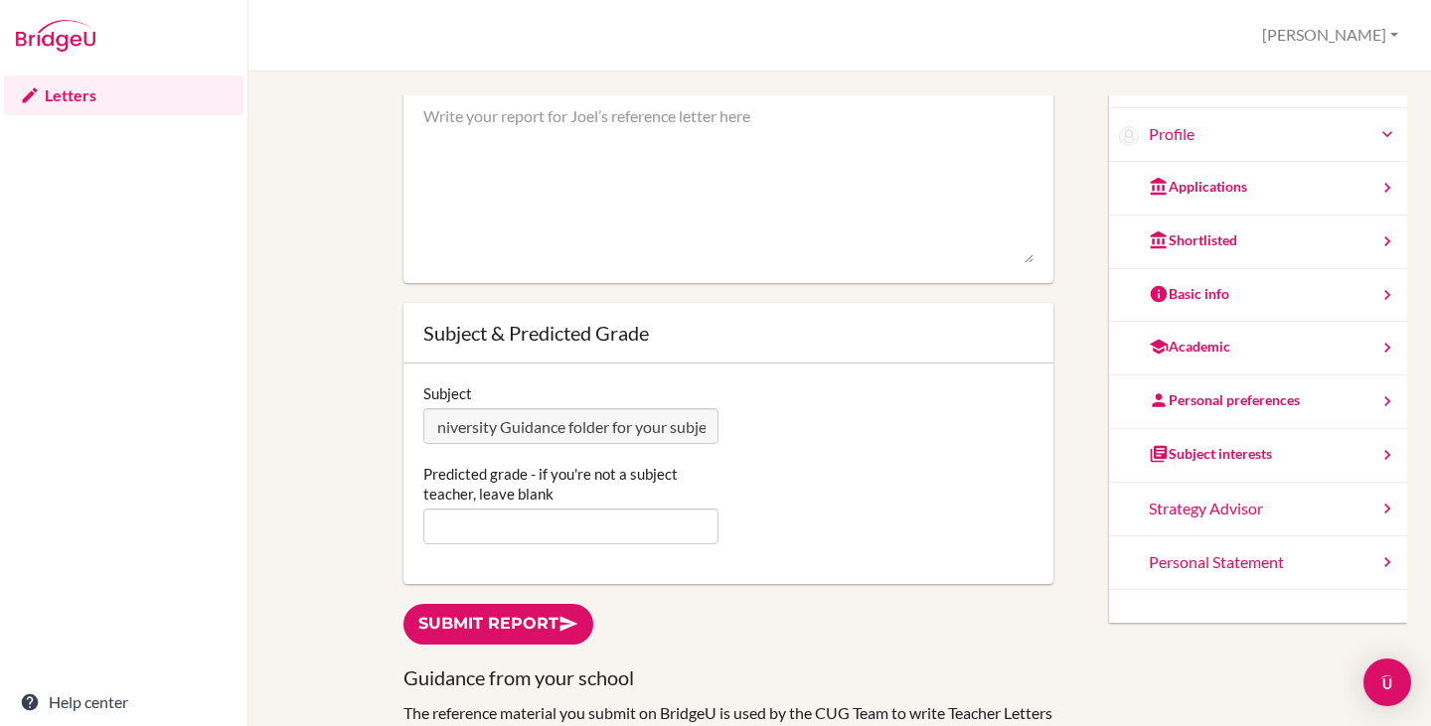
scroll to position [0, 5553]
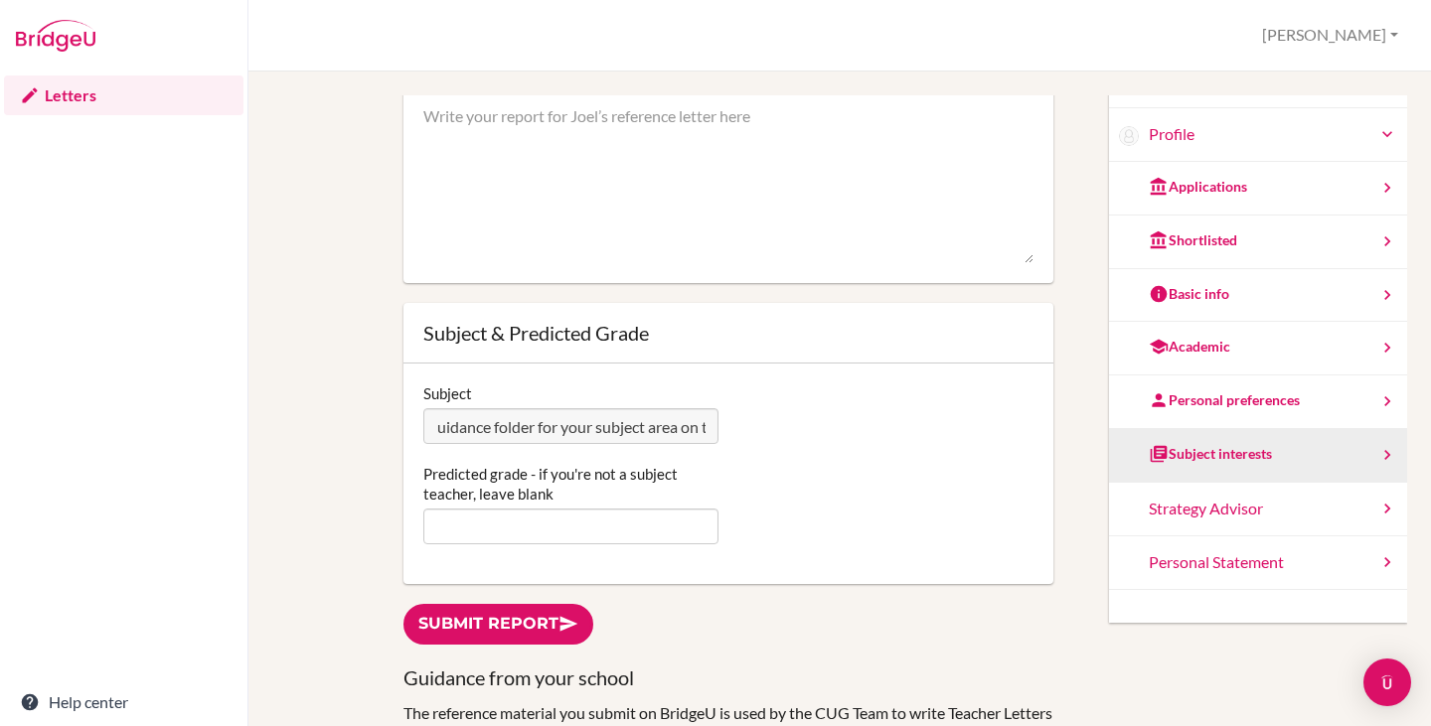
click at [1144, 430] on div "You can edit this report as often as you'd like. Simply type in the text area a…" at bounding box center [839, 458] width 1135 height 726
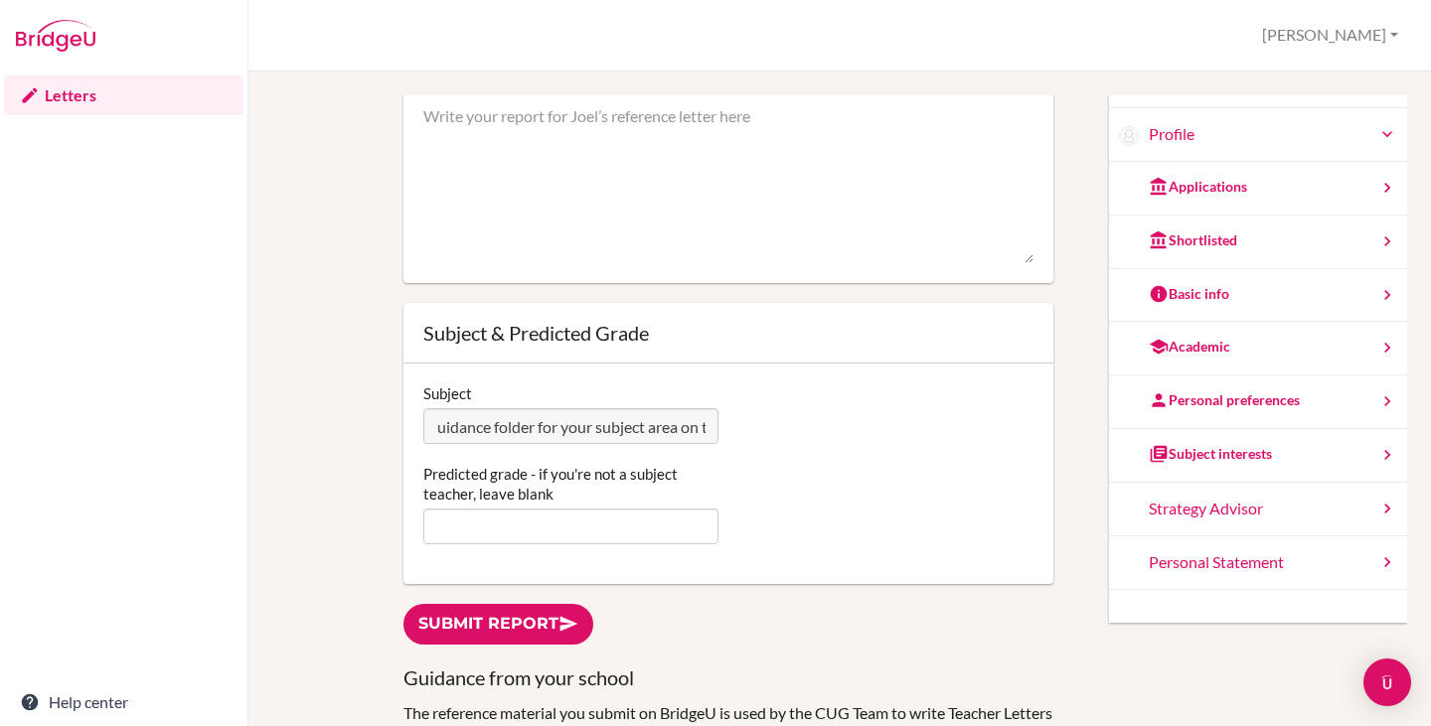
click at [545, 190] on textarea at bounding box center [728, 184] width 610 height 159
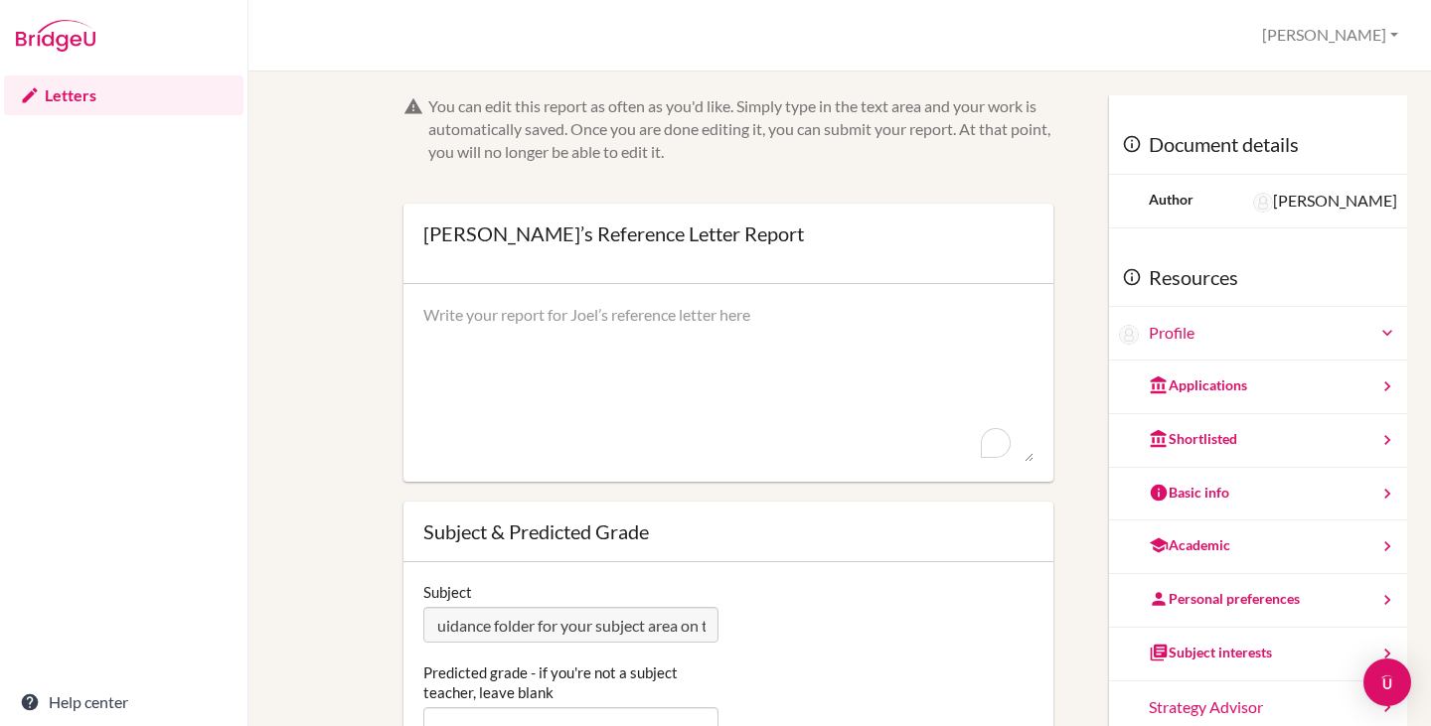
click at [502, 335] on textarea "To enrich screen reader interactions, please activate Accessibility in Grammarl…" at bounding box center [728, 383] width 610 height 159
click at [502, 324] on textarea "To enrich screen reader interactions, please activate Accessibility in Grammarl…" at bounding box center [728, 383] width 610 height 159
paste textarea "I have taught Joel in IB Business Management HL for the past 18 months. He is a…"
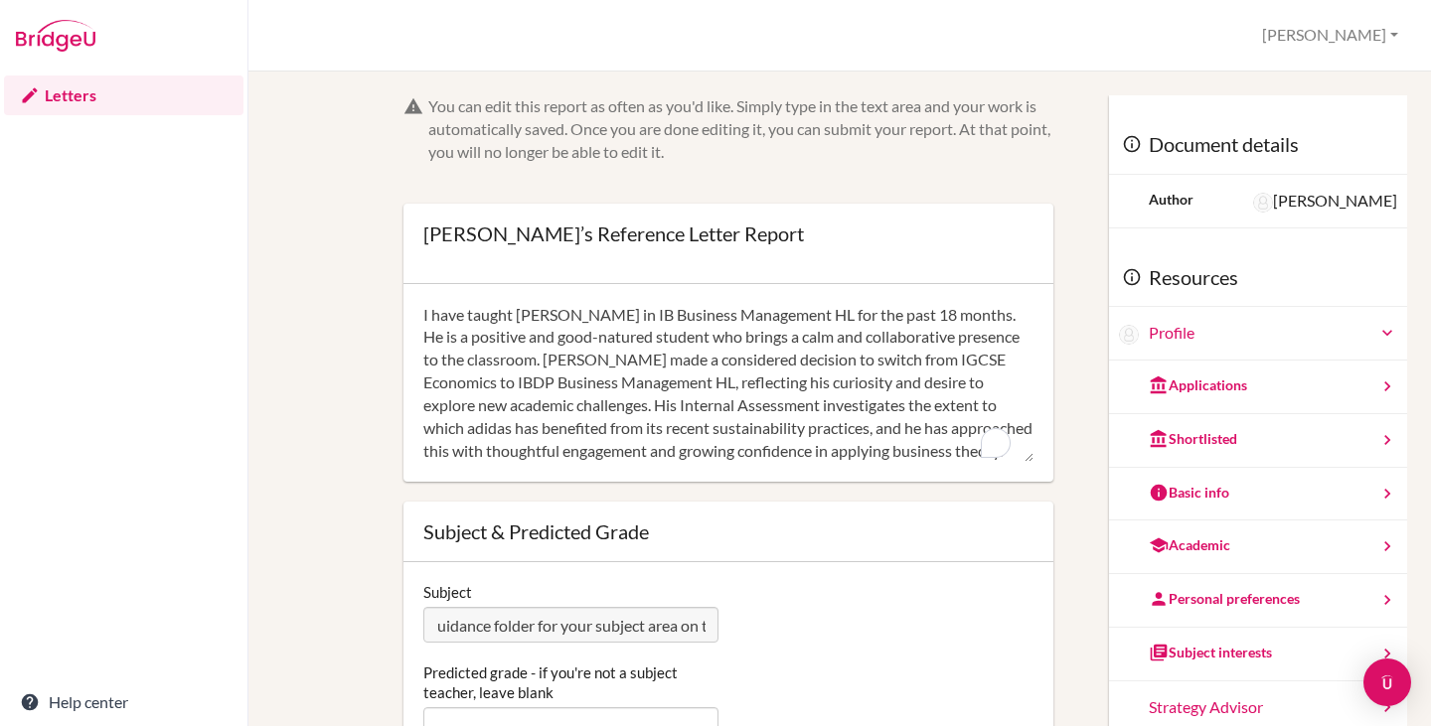
scroll to position [157, 0]
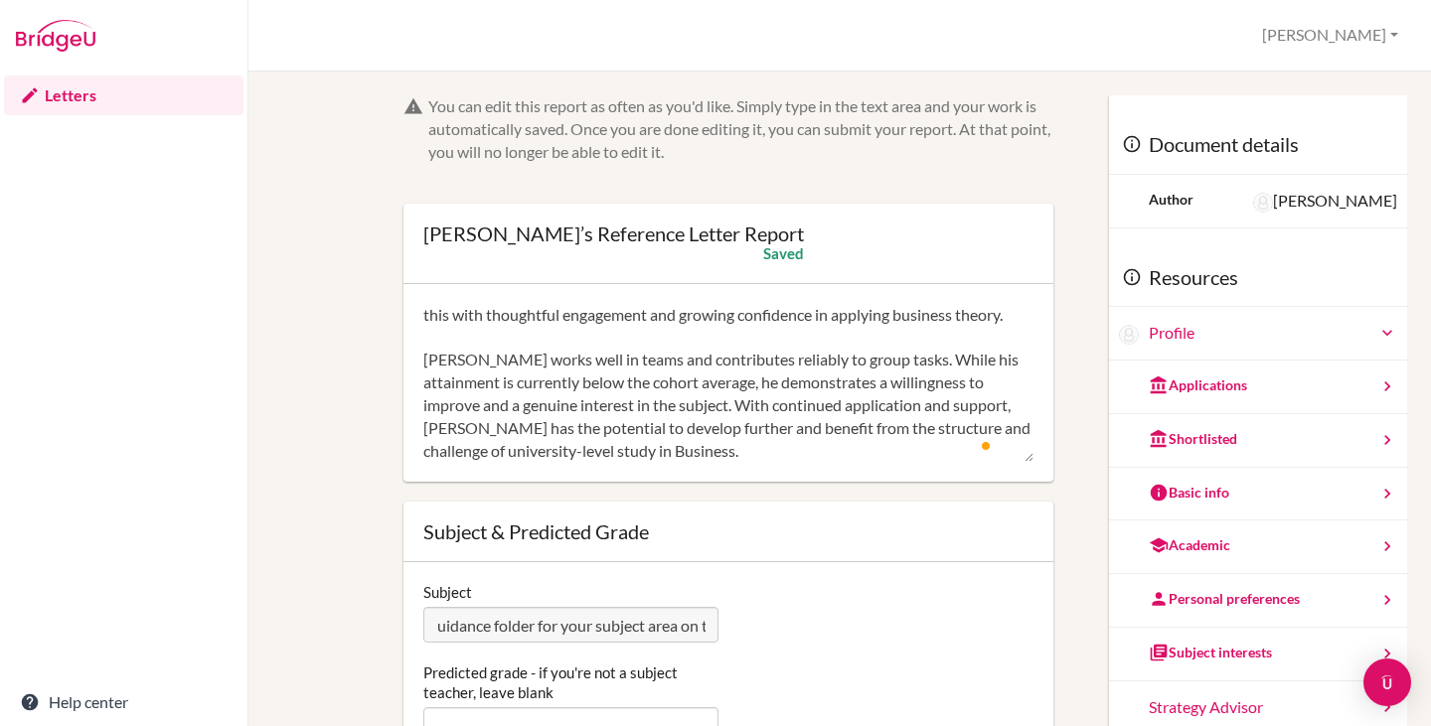
type textarea "I have taught Joel in IB Business Management HL for the past 18 months. He is a…"
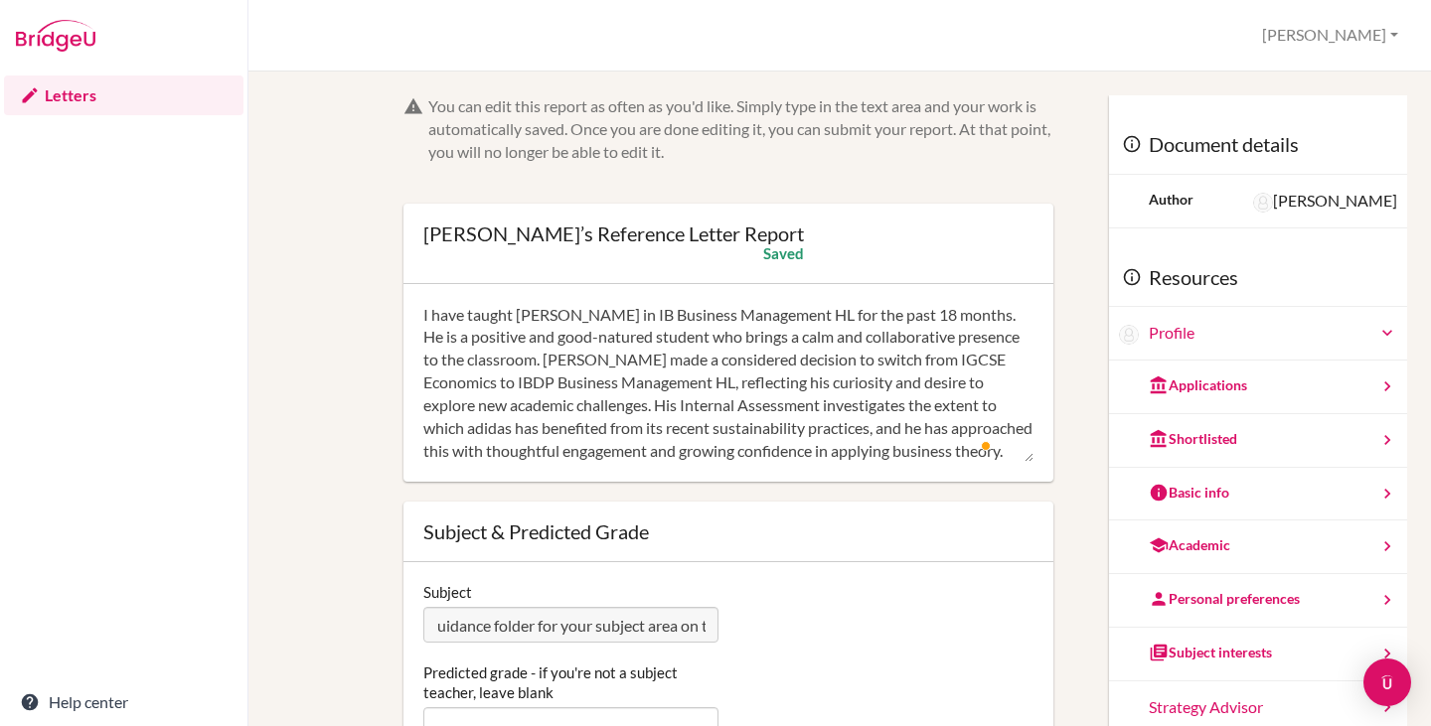
scroll to position [497, 0]
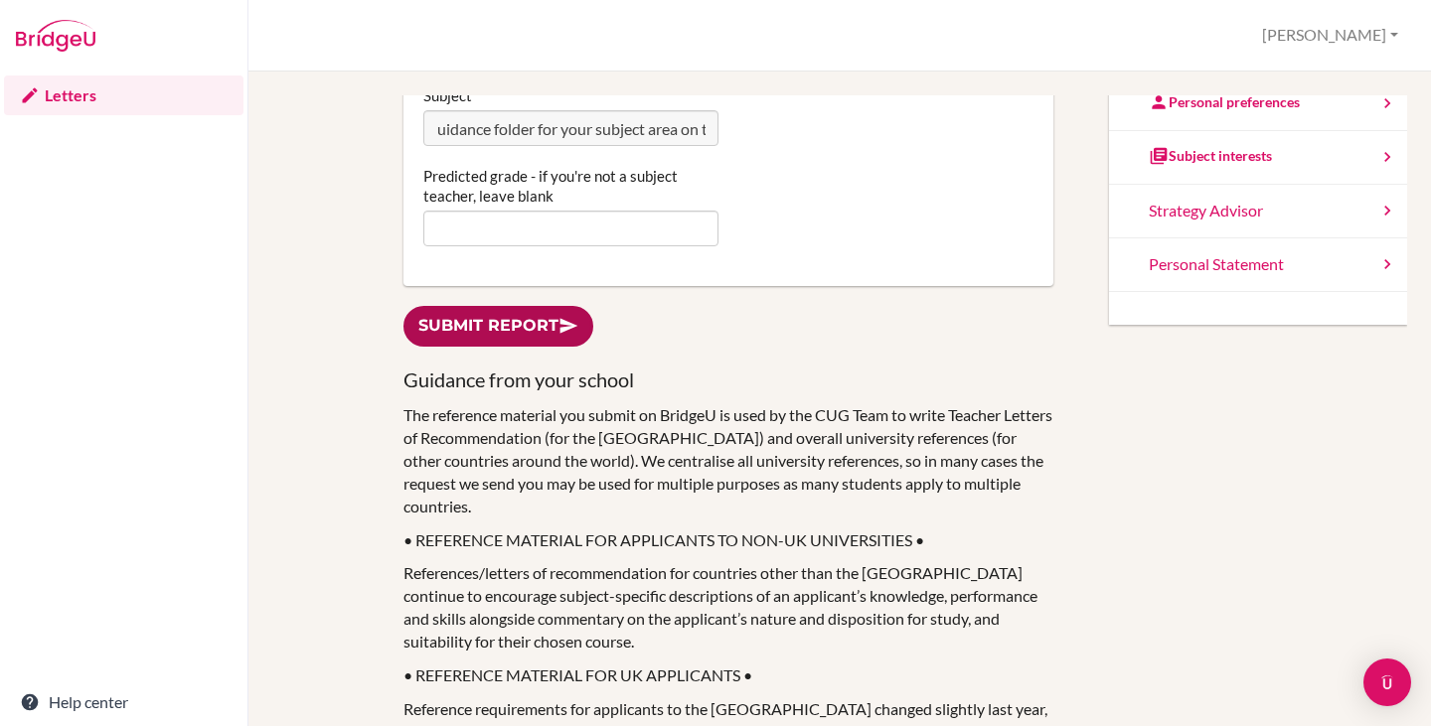
click at [495, 341] on link "Submit report" at bounding box center [498, 326] width 190 height 41
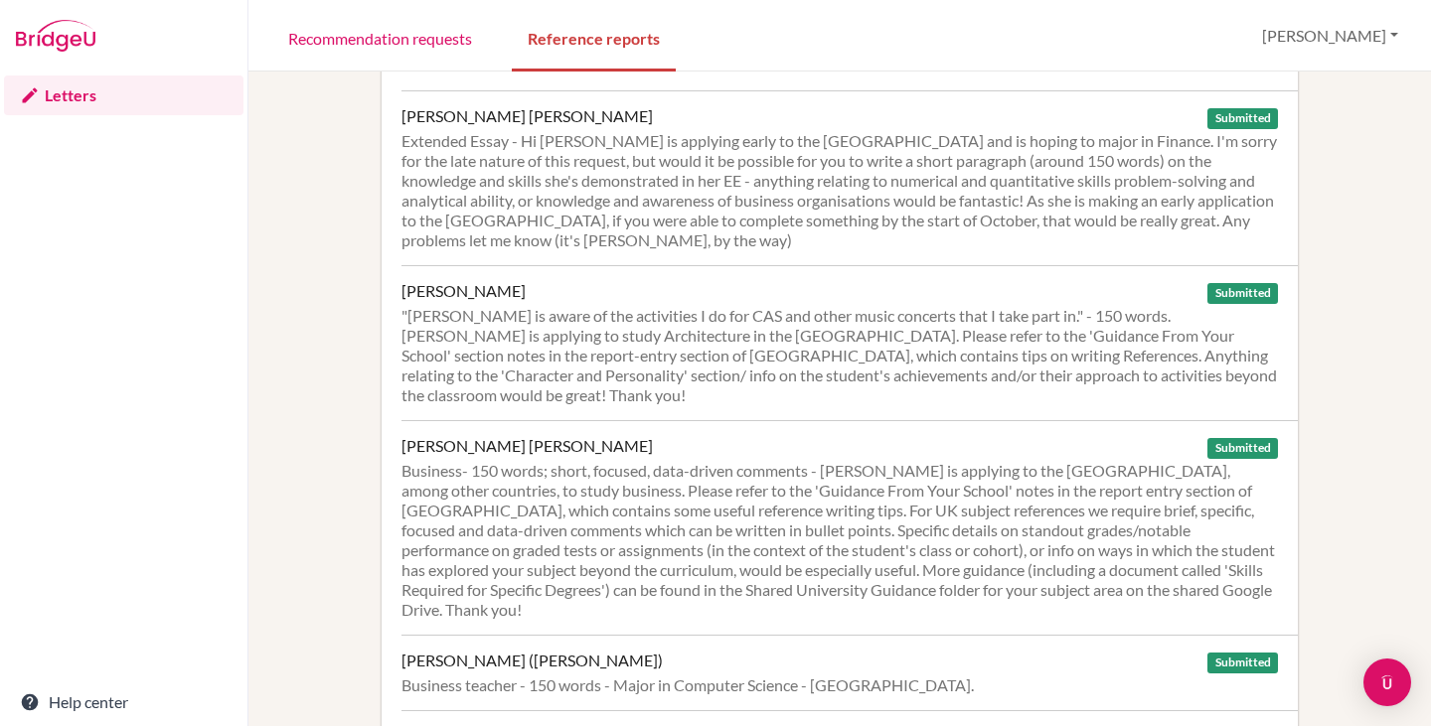
scroll to position [2583, 0]
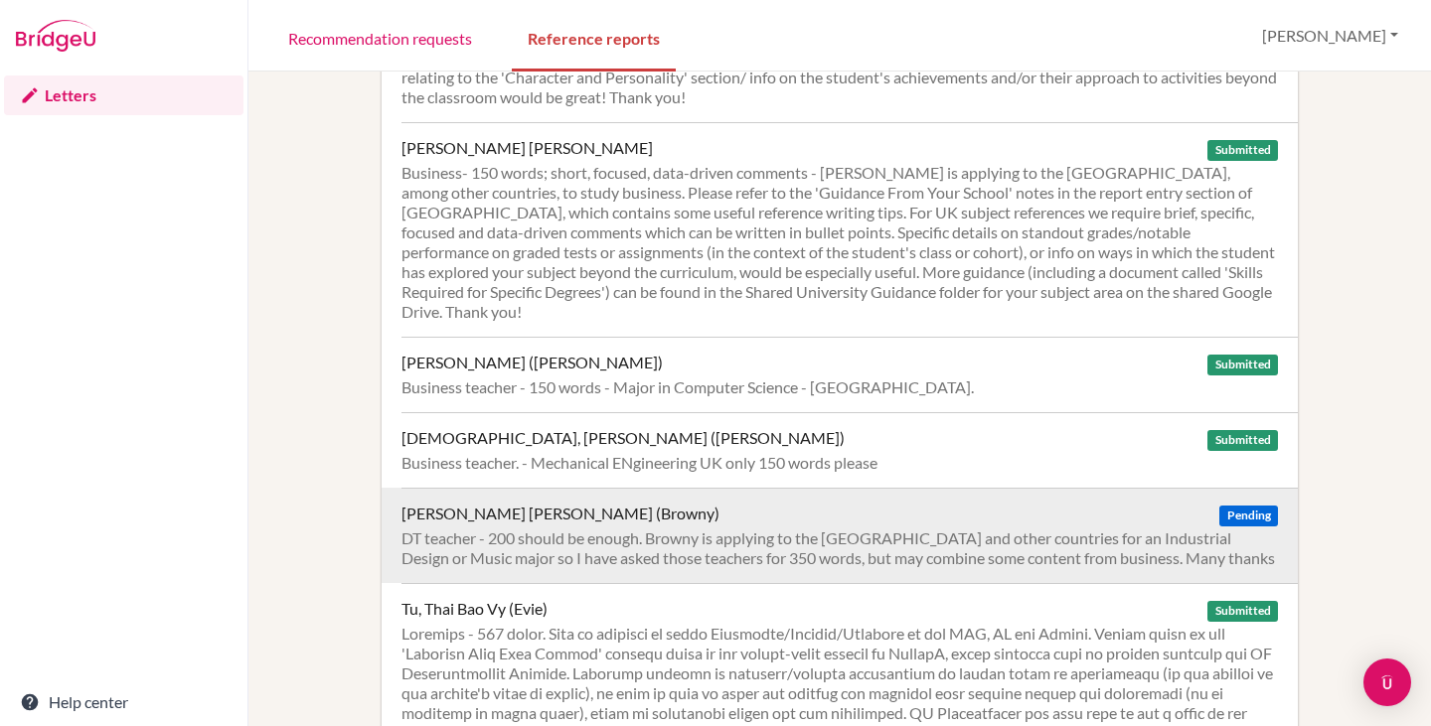
click at [663, 529] on div "DT teacher - 200 should be enough. Browny is applying to the [GEOGRAPHIC_DATA] …" at bounding box center [839, 549] width 876 height 40
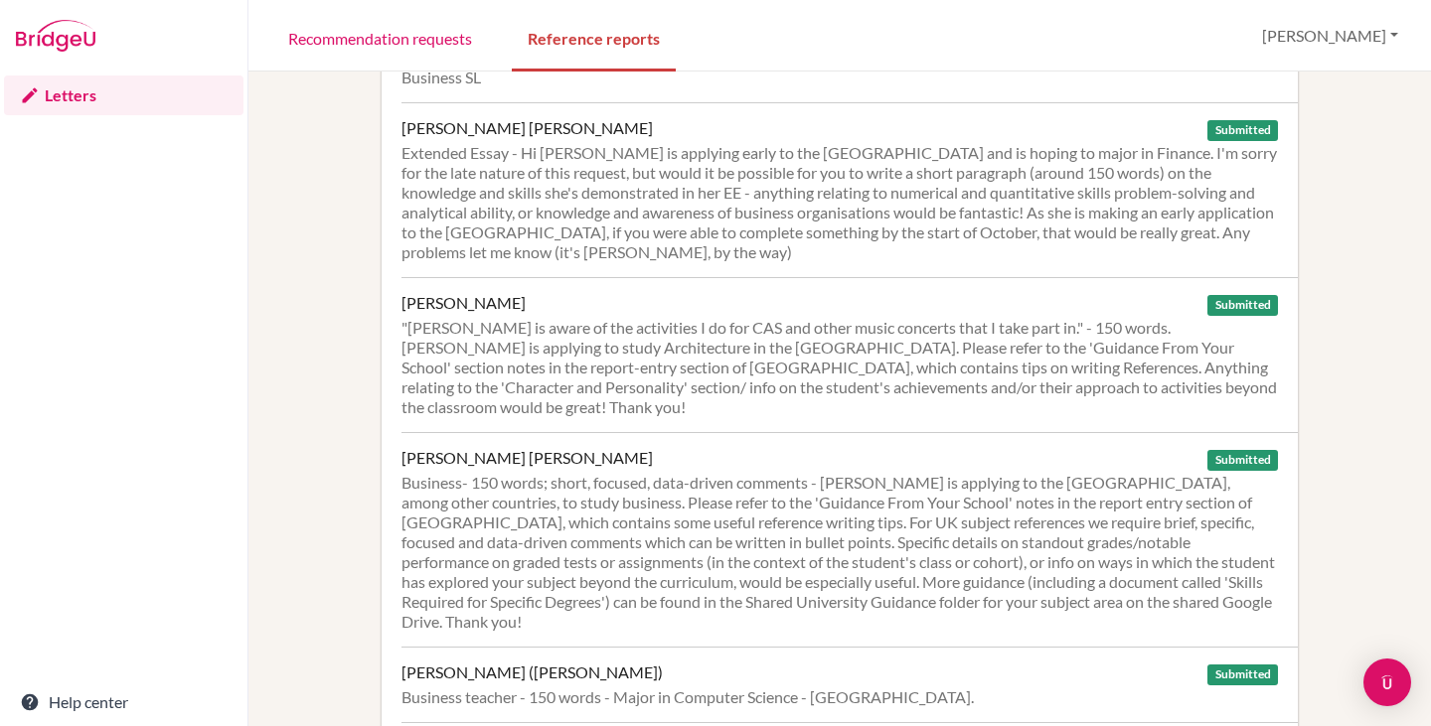
scroll to position [1876, 0]
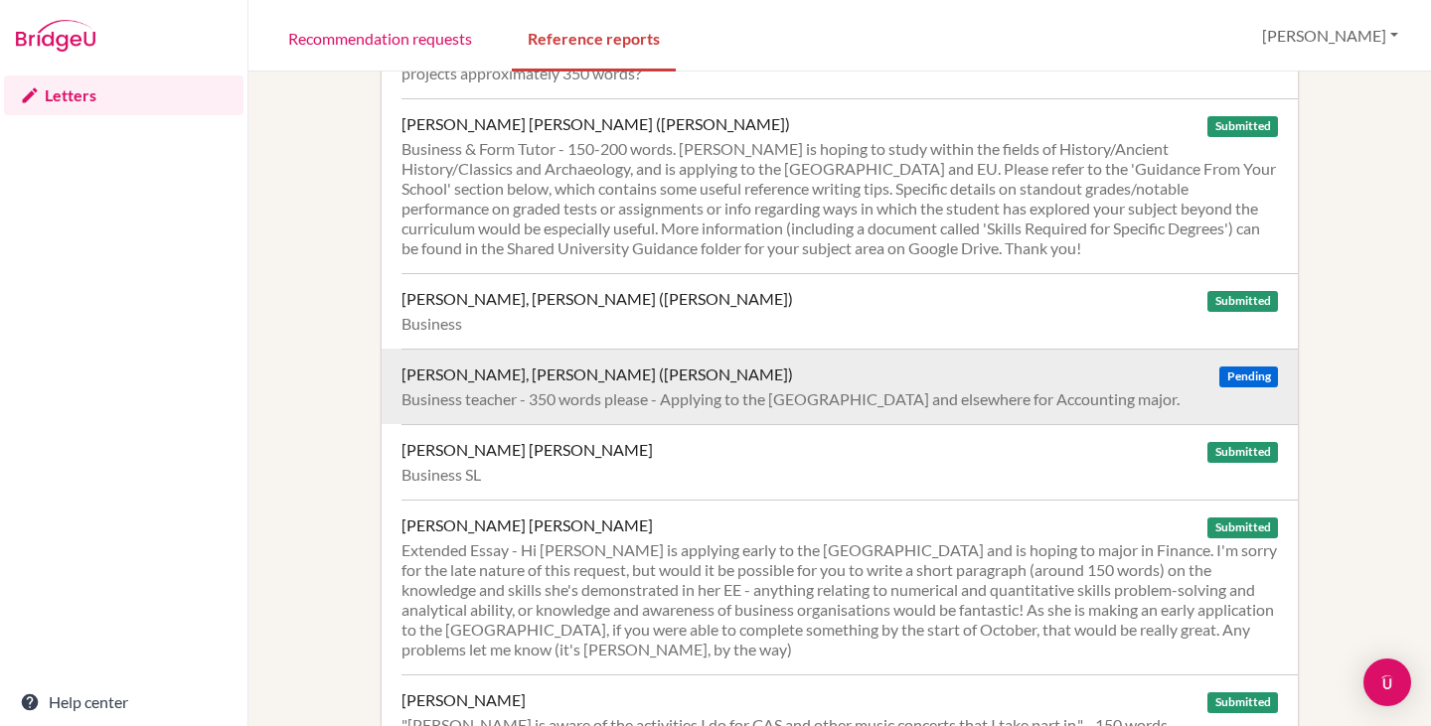
click at [822, 389] on div "Business teacher - 350 words please - Applying to the [GEOGRAPHIC_DATA] and els…" at bounding box center [839, 399] width 876 height 20
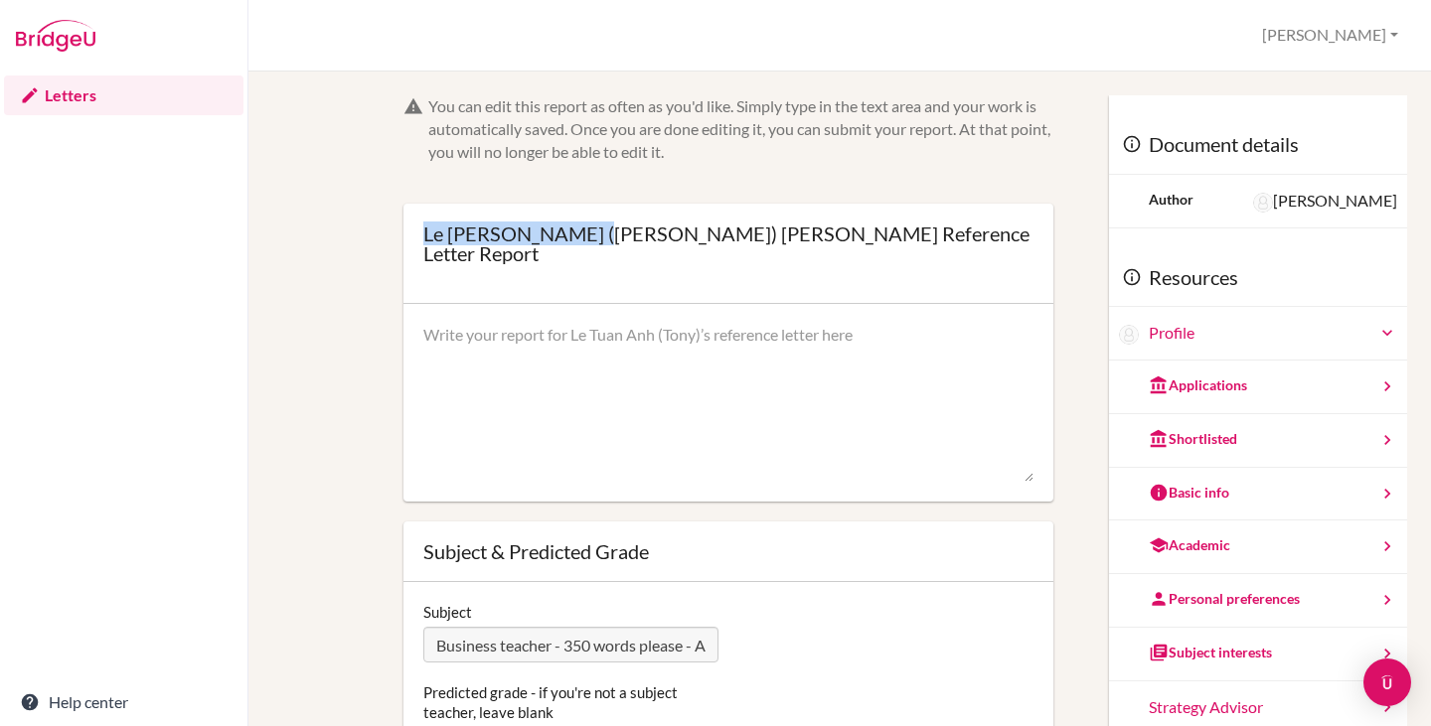
drag, startPoint x: 422, startPoint y: 234, endPoint x: 583, endPoint y: 243, distance: 161.2
click at [583, 243] on div "Le Tuan Anh (Tony) Nguyen’s Reference Letter Report" at bounding box center [728, 244] width 610 height 40
copy div "Le Tuan Anh (Tony)"
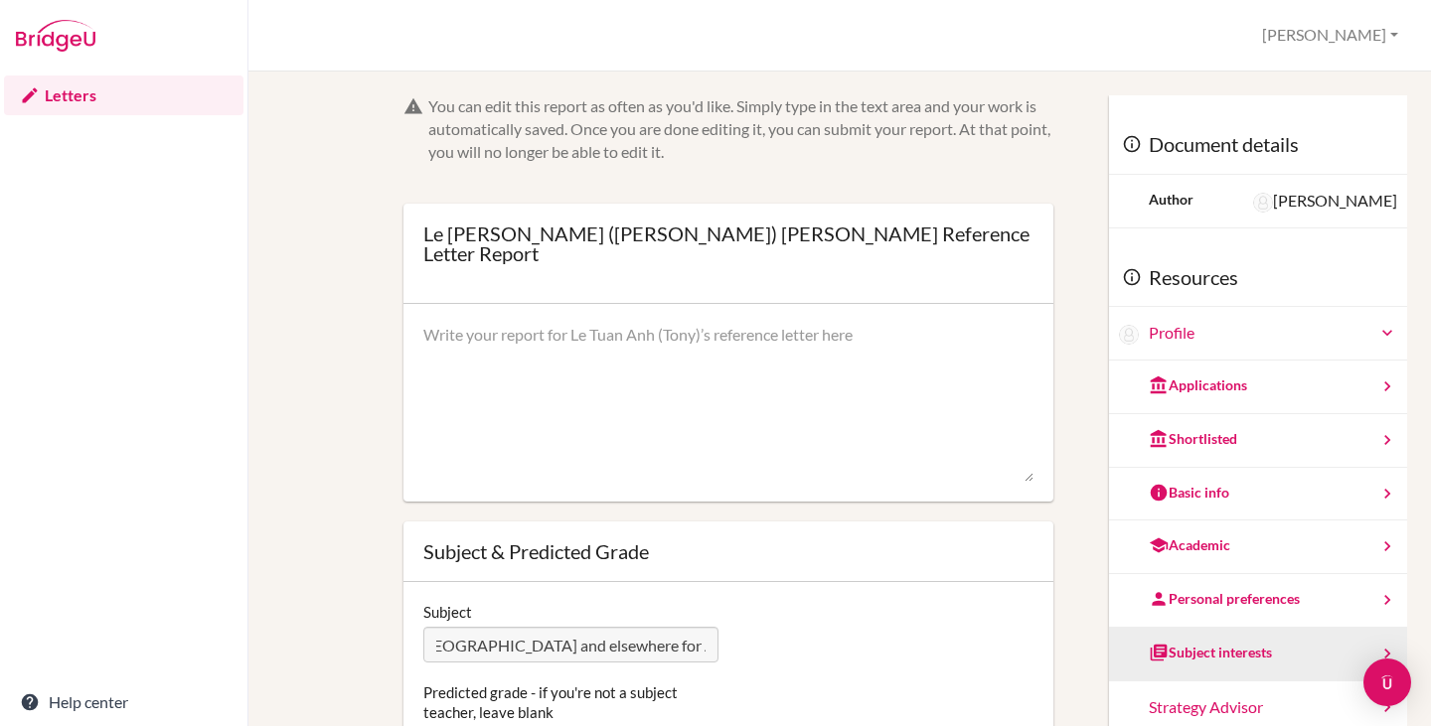
click at [1135, 636] on div "You can edit this report as often as you'd like. Simply type in the text area a…" at bounding box center [839, 458] width 1135 height 726
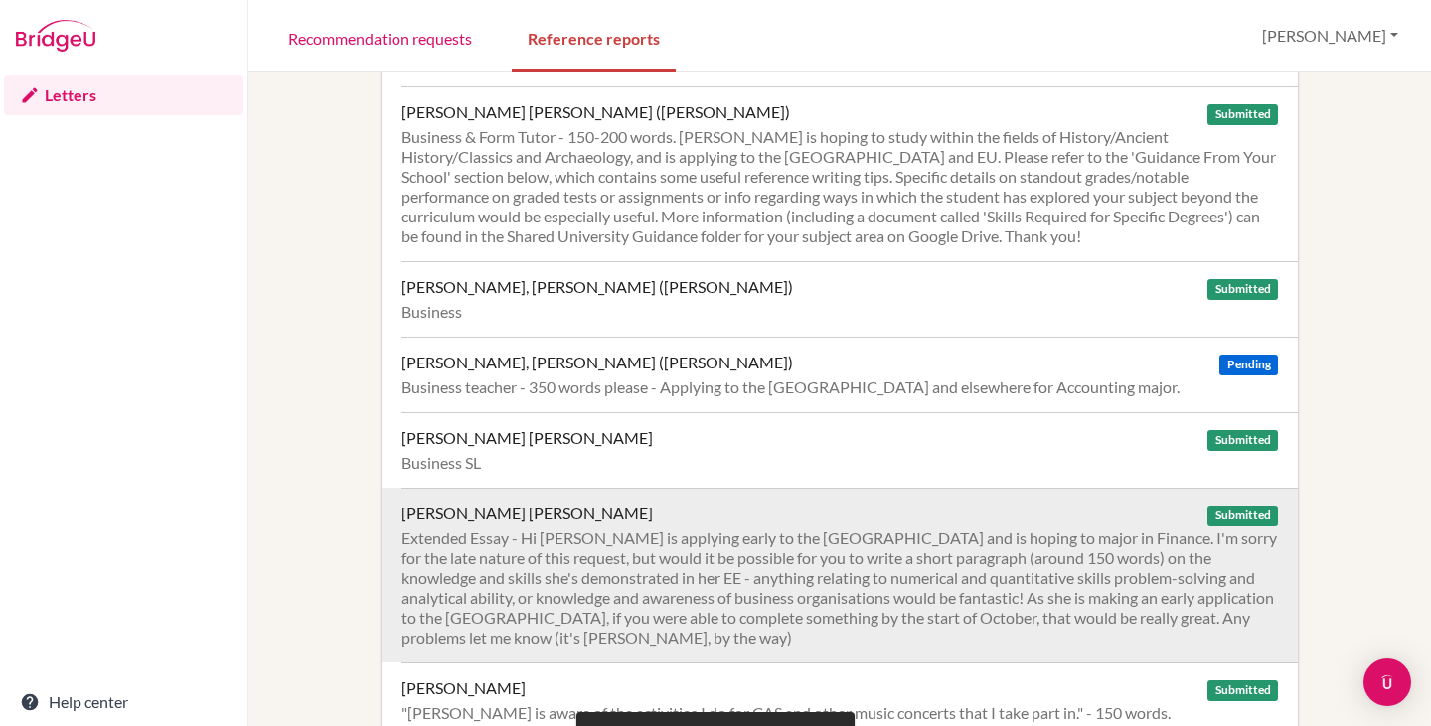
scroll to position [2186, 0]
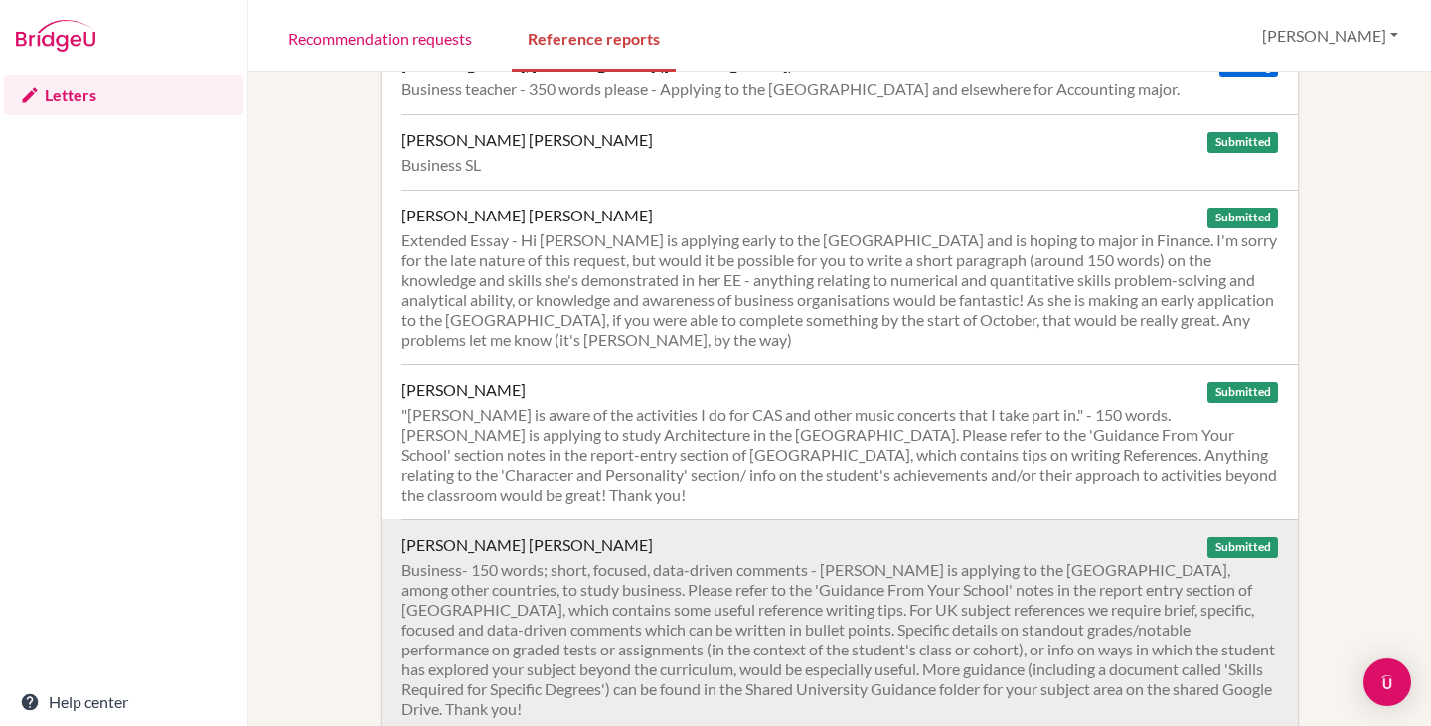
click at [575, 560] on div "Business- 150 words; short, focused, data-driven comments - [PERSON_NAME] is ap…" at bounding box center [839, 639] width 876 height 159
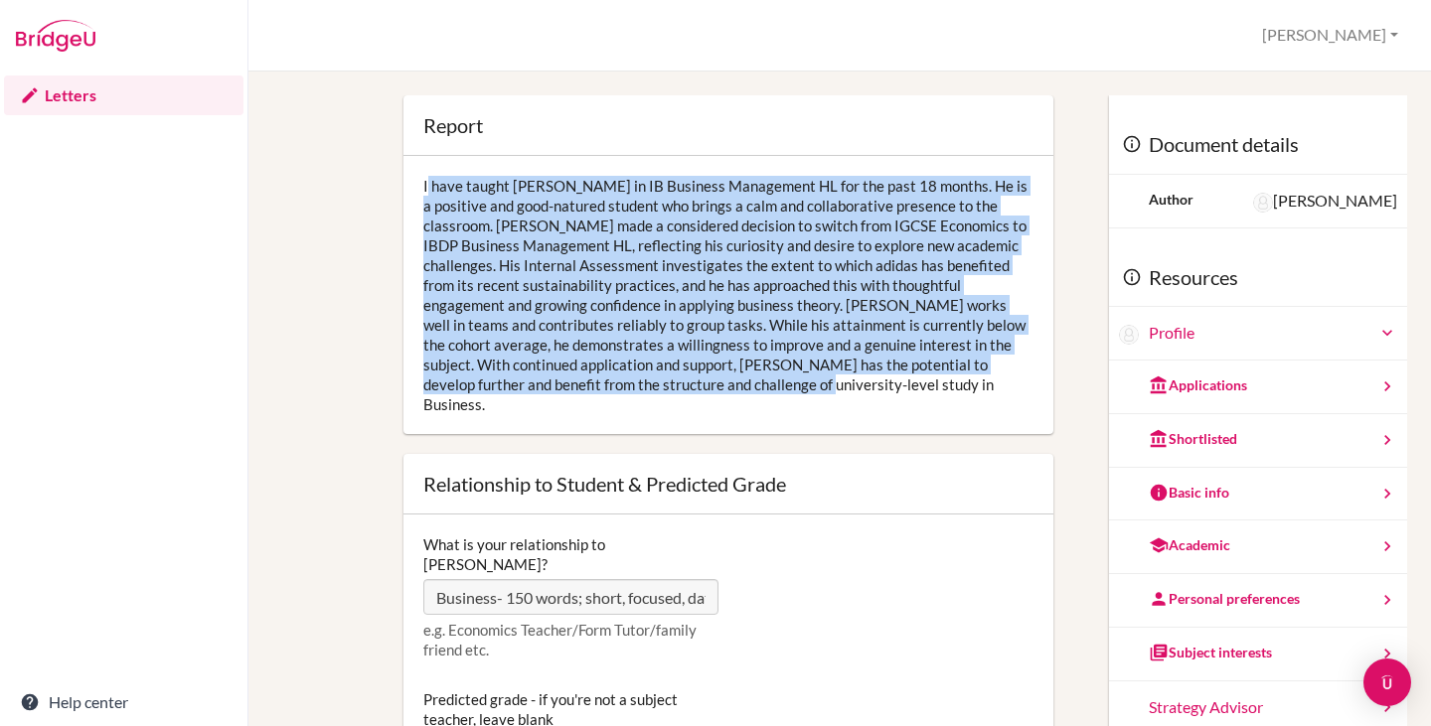
drag, startPoint x: 460, startPoint y: 199, endPoint x: 924, endPoint y: 412, distance: 510.8
click at [924, 412] on div "I have taught [PERSON_NAME] in IB Business Management HL for the past 18 months…" at bounding box center [728, 295] width 650 height 278
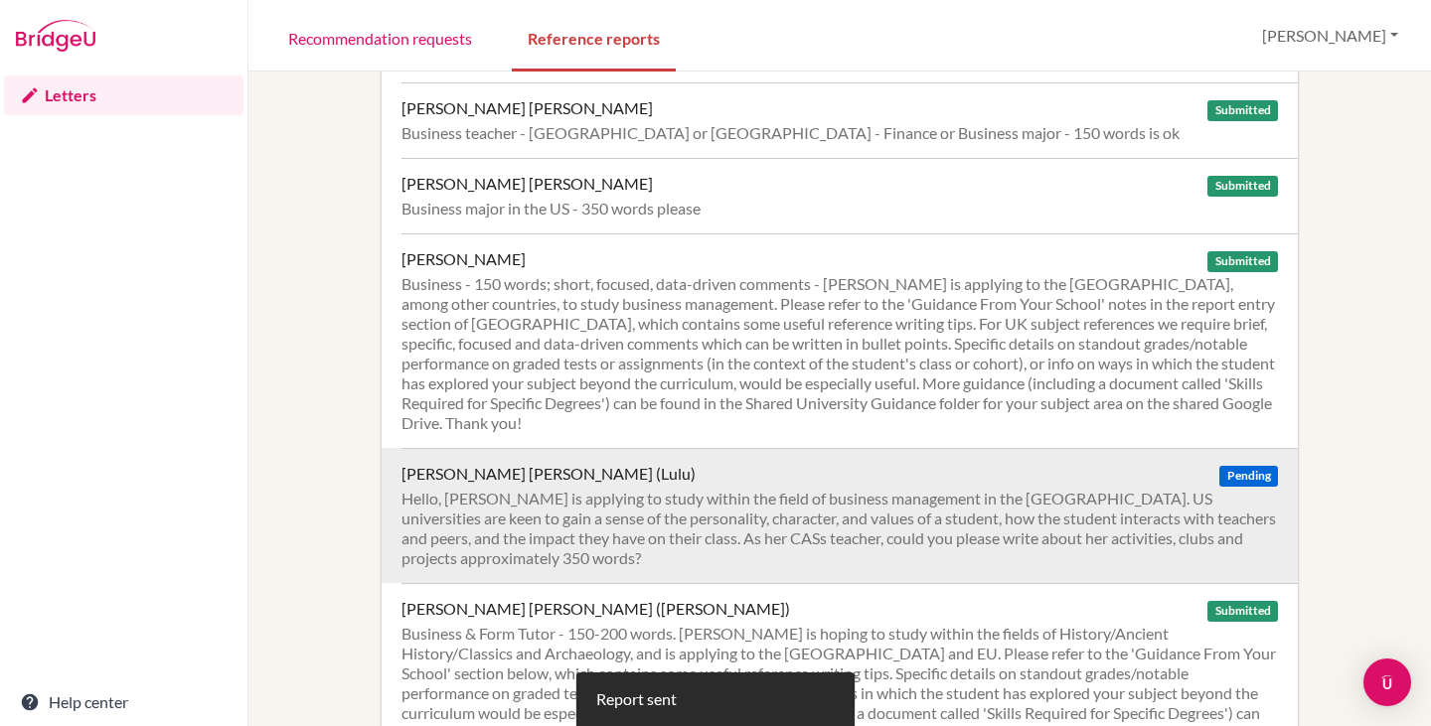
scroll to position [1888, 0]
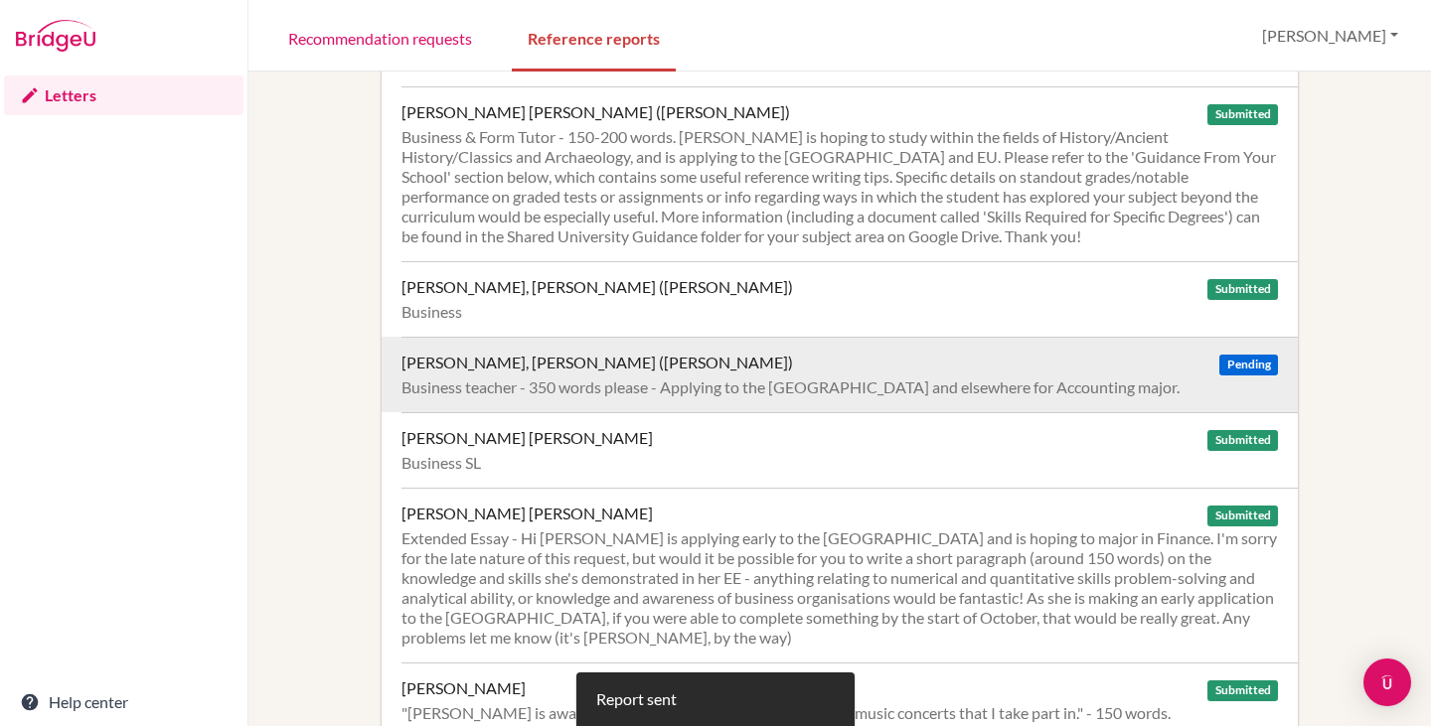
click at [714, 378] on div "Business teacher - 350 words please - Applying to the [GEOGRAPHIC_DATA] and els…" at bounding box center [839, 388] width 876 height 20
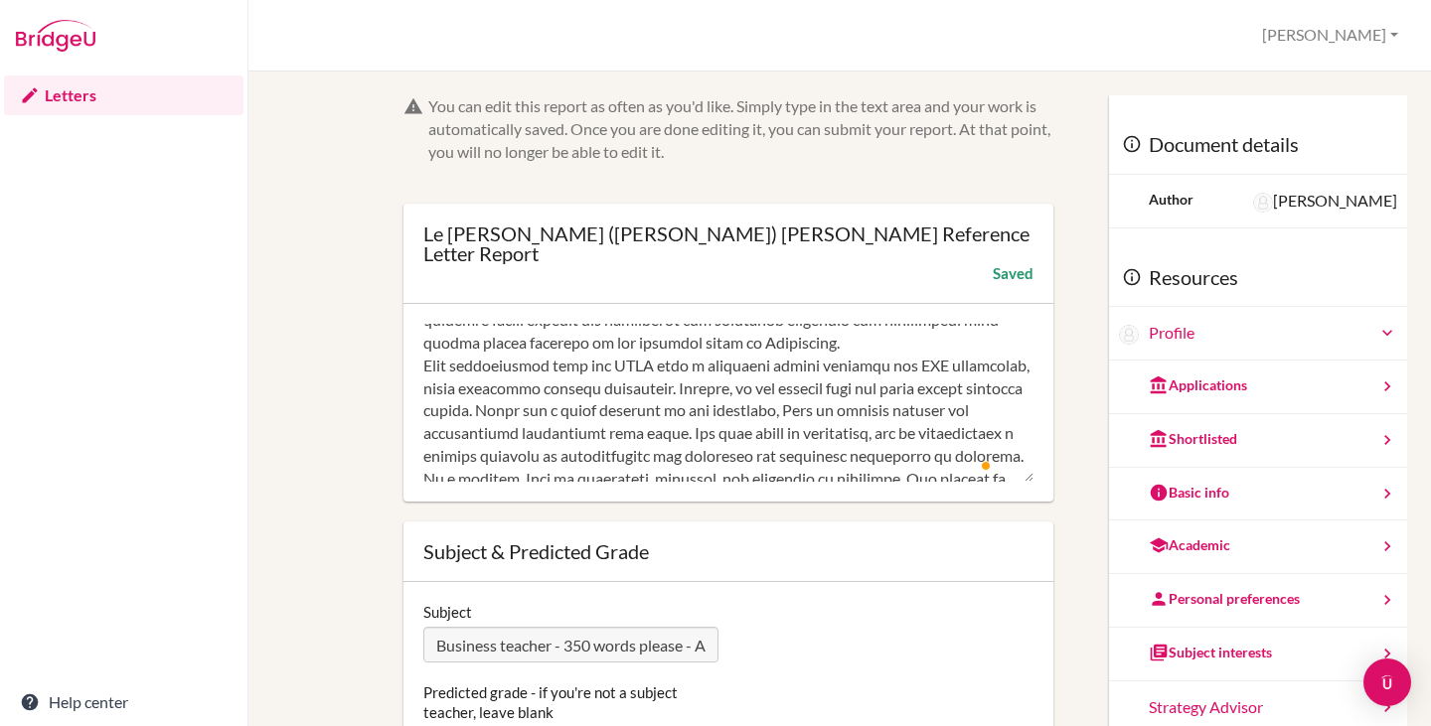
scroll to position [447, 0]
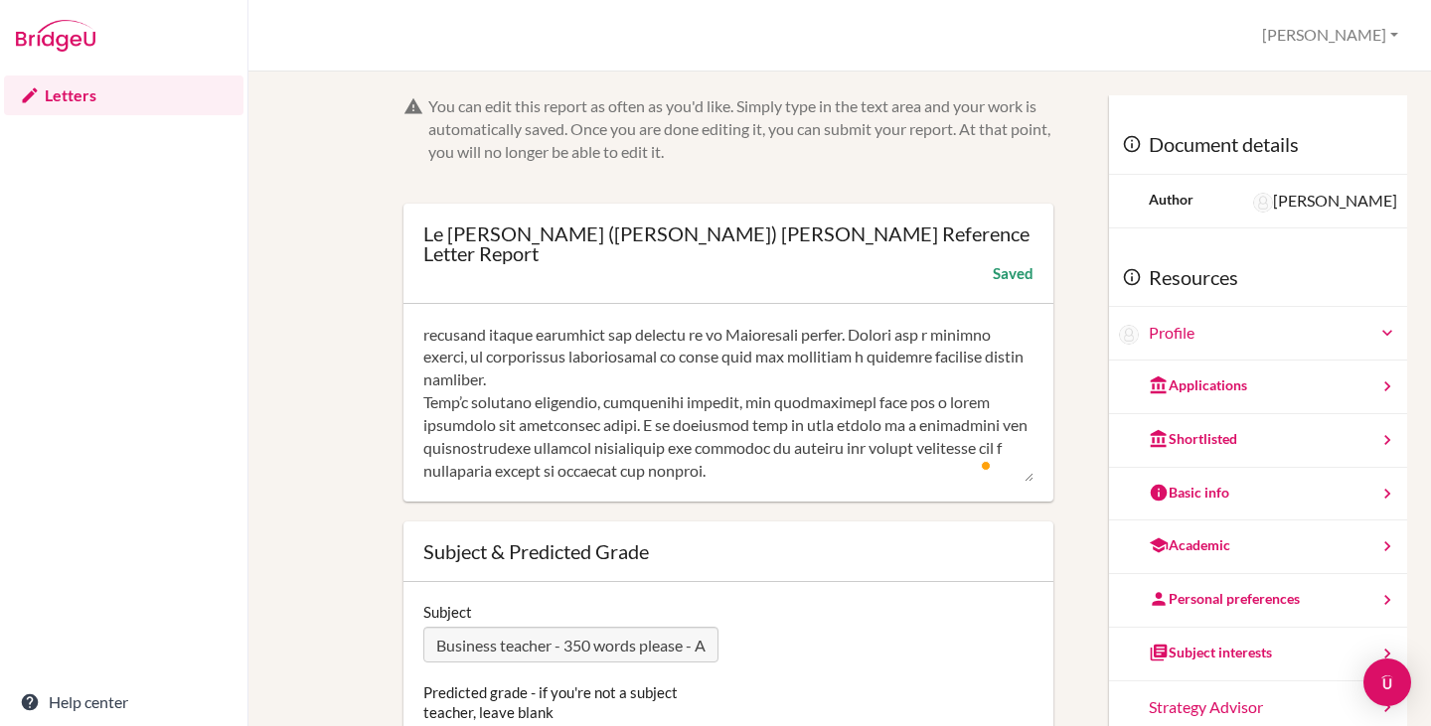
type textarea "I have taught Tony in IB Business Management HL for the past 18 months and also…"
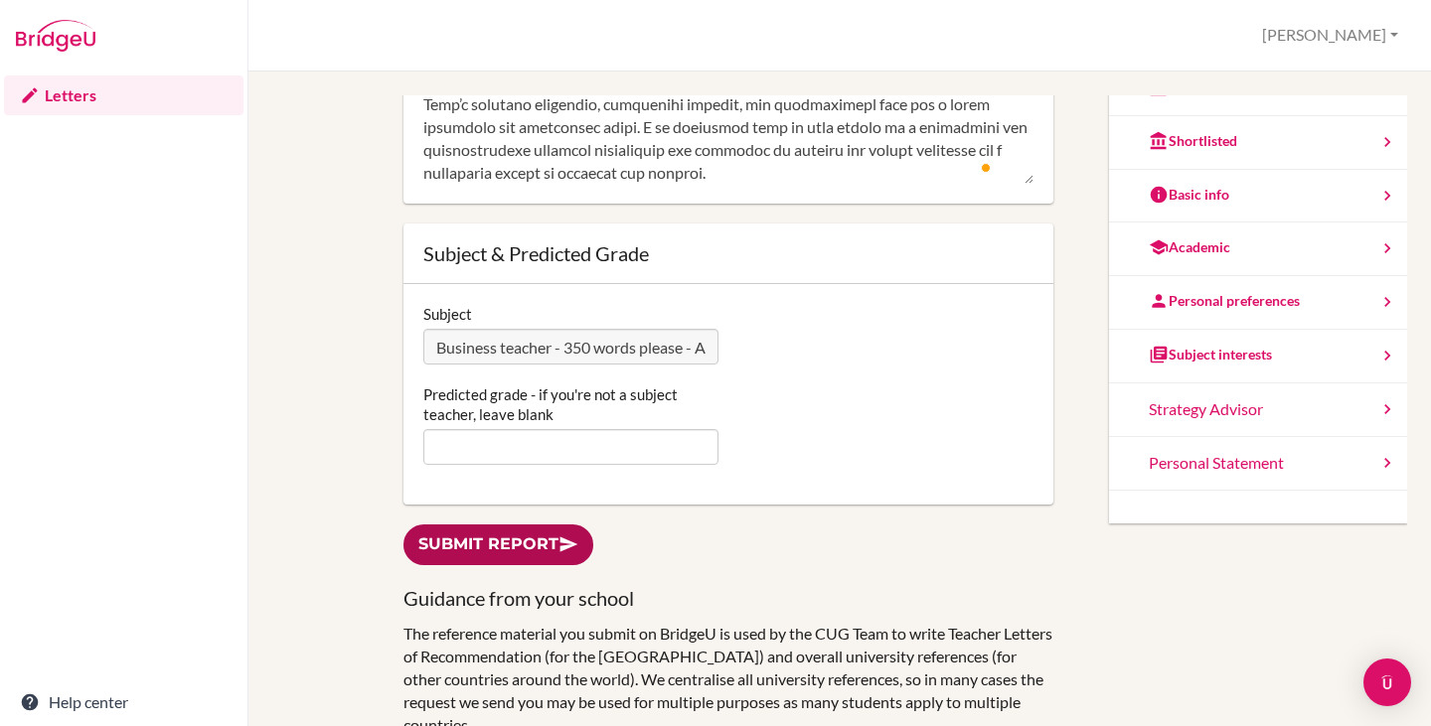
click at [490, 528] on link "Submit report" at bounding box center [498, 545] width 190 height 41
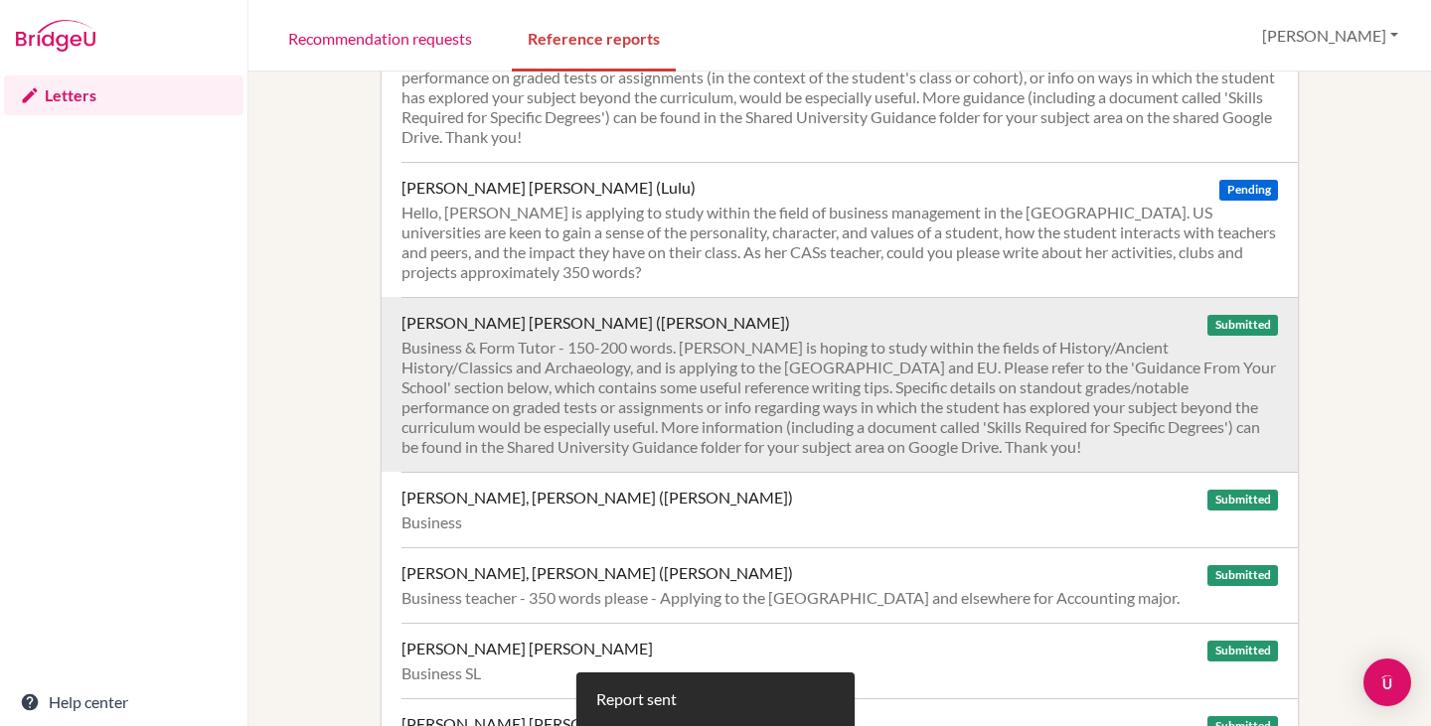
scroll to position [1478, 0]
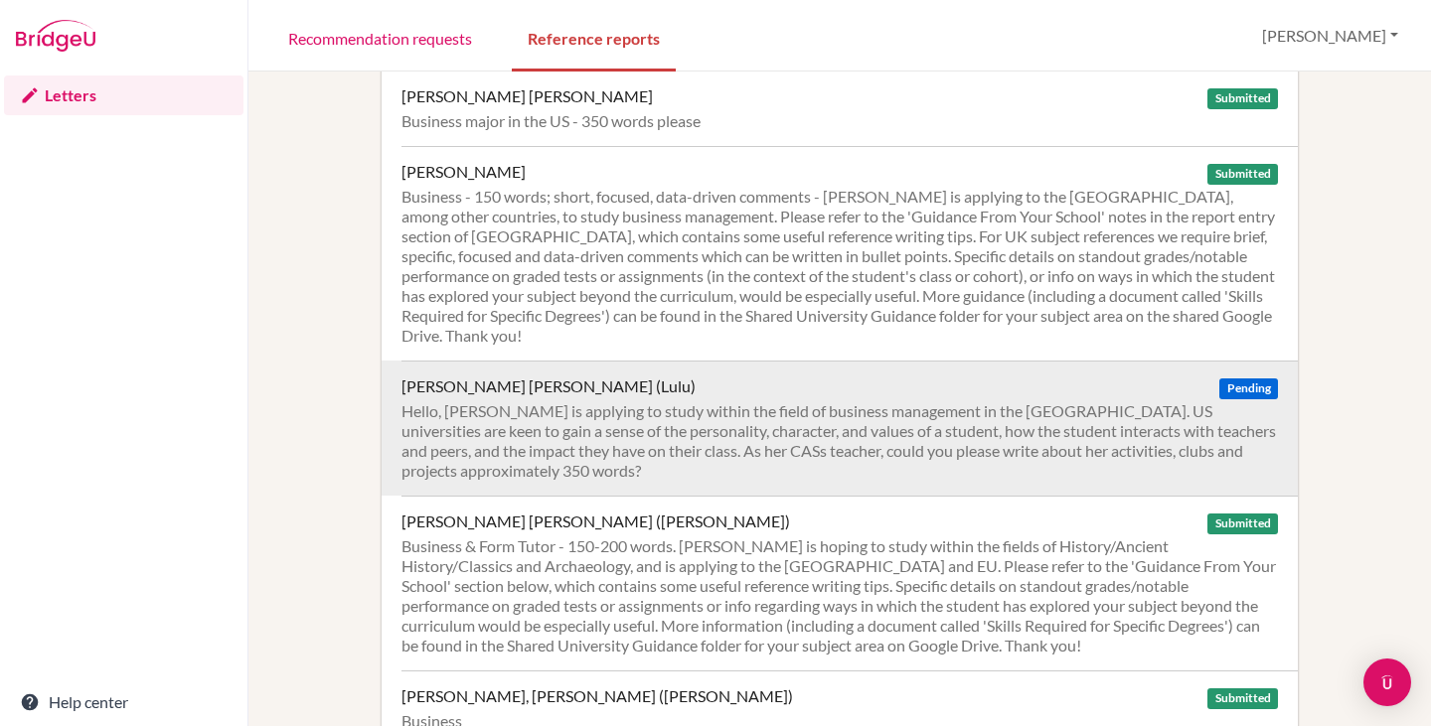
click at [753, 401] on div "Hello, [PERSON_NAME] is applying to study within the field of business manageme…" at bounding box center [839, 440] width 876 height 79
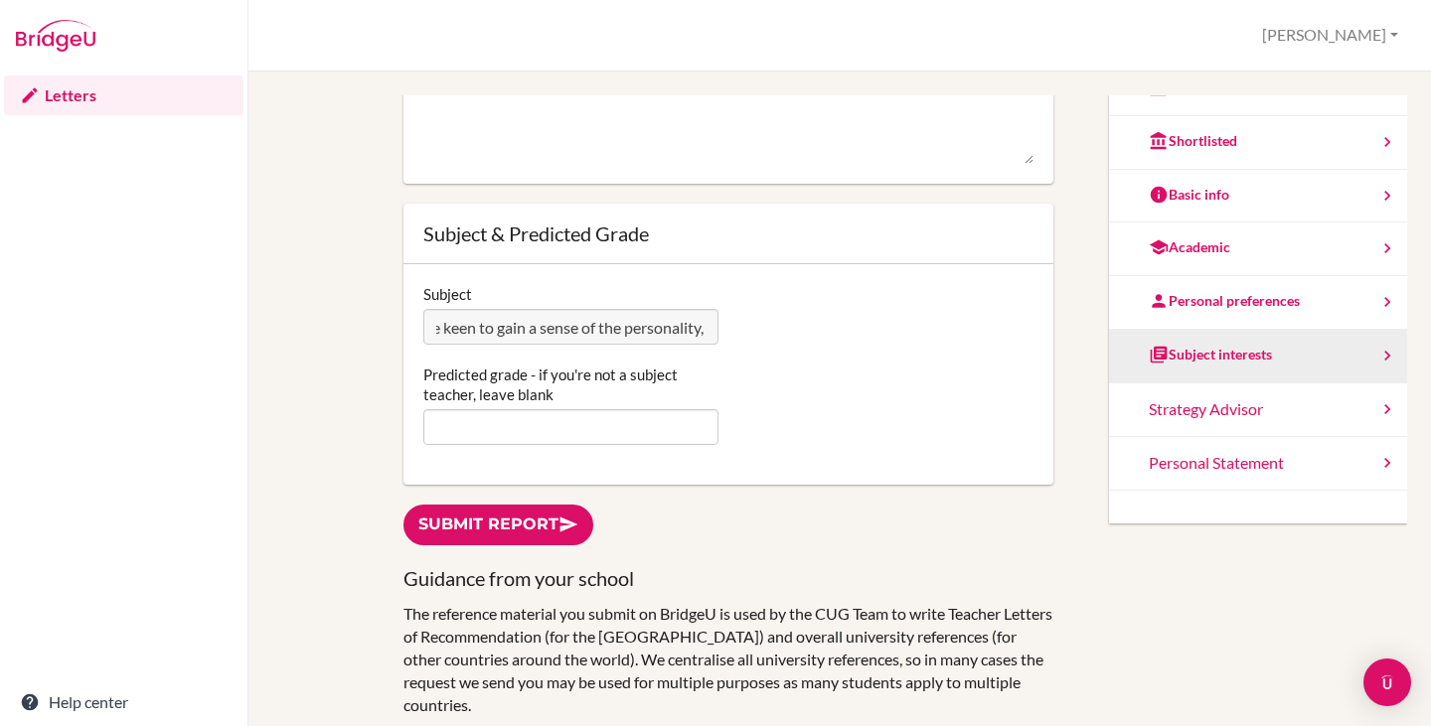
scroll to position [0, 2317]
click at [1125, 341] on div "You can edit this report as often as you'd like. Simply type in the text area a…" at bounding box center [839, 458] width 1135 height 726
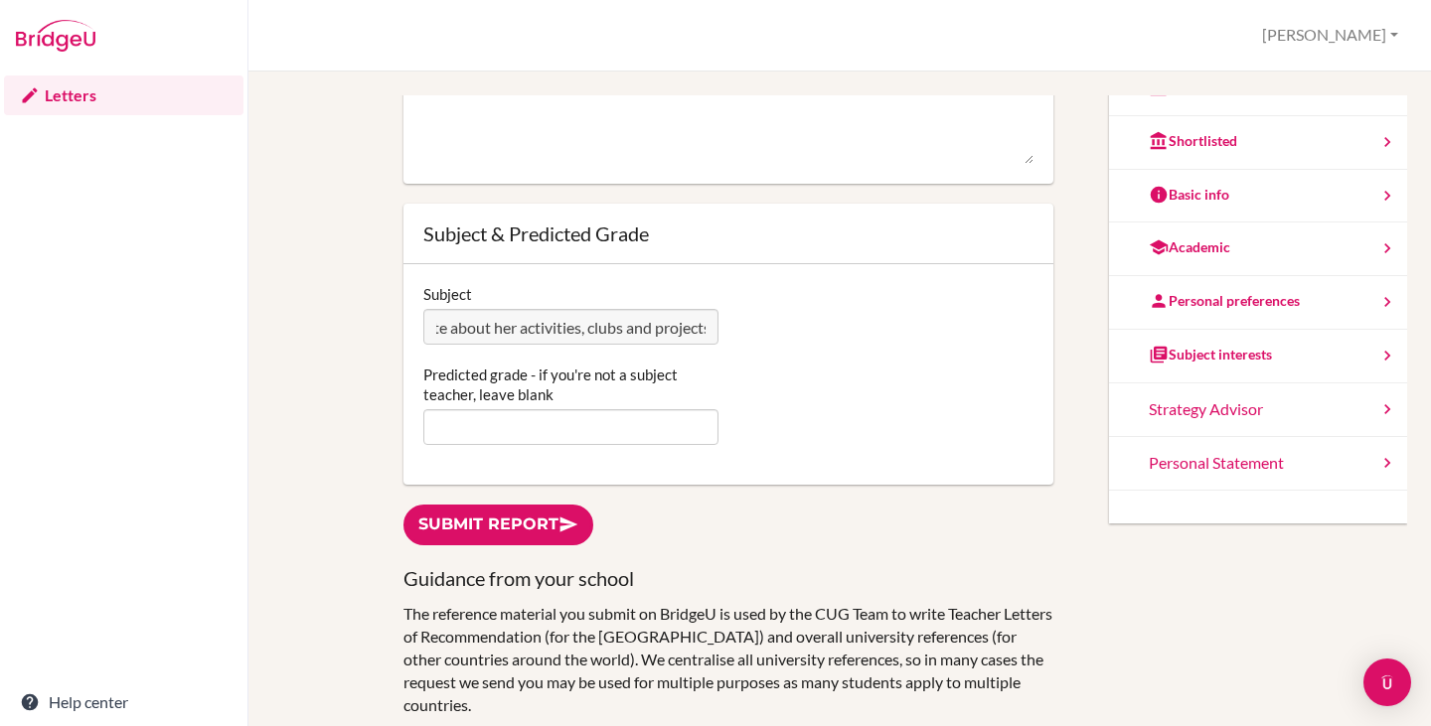
scroll to position [0, 0]
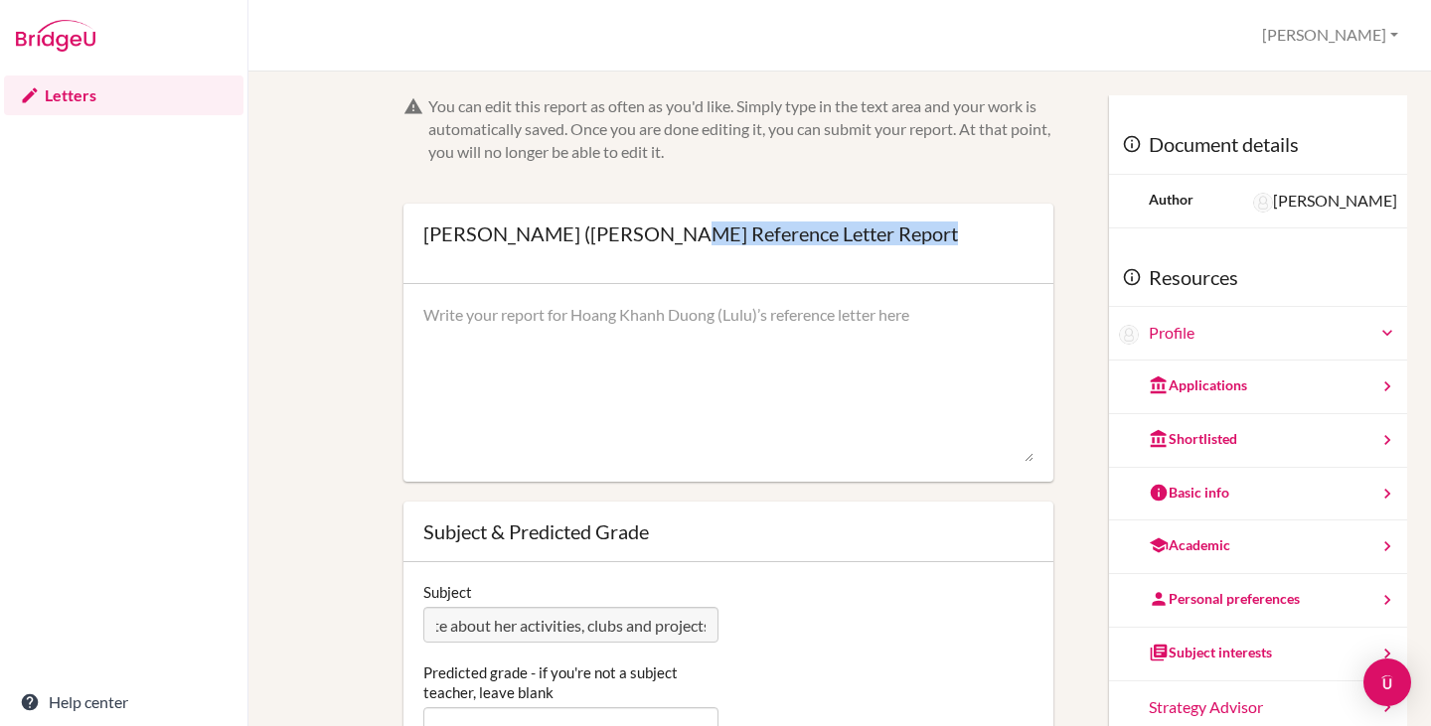
drag, startPoint x: 419, startPoint y: 233, endPoint x: 661, endPoint y: 238, distance: 241.5
click at [661, 238] on div "[PERSON_NAME] ([PERSON_NAME] Reference Letter Report Open info Info Saved" at bounding box center [728, 244] width 650 height 80
click at [661, 238] on div "[PERSON_NAME] ([PERSON_NAME] Reference Letter Report" at bounding box center [690, 234] width 535 height 20
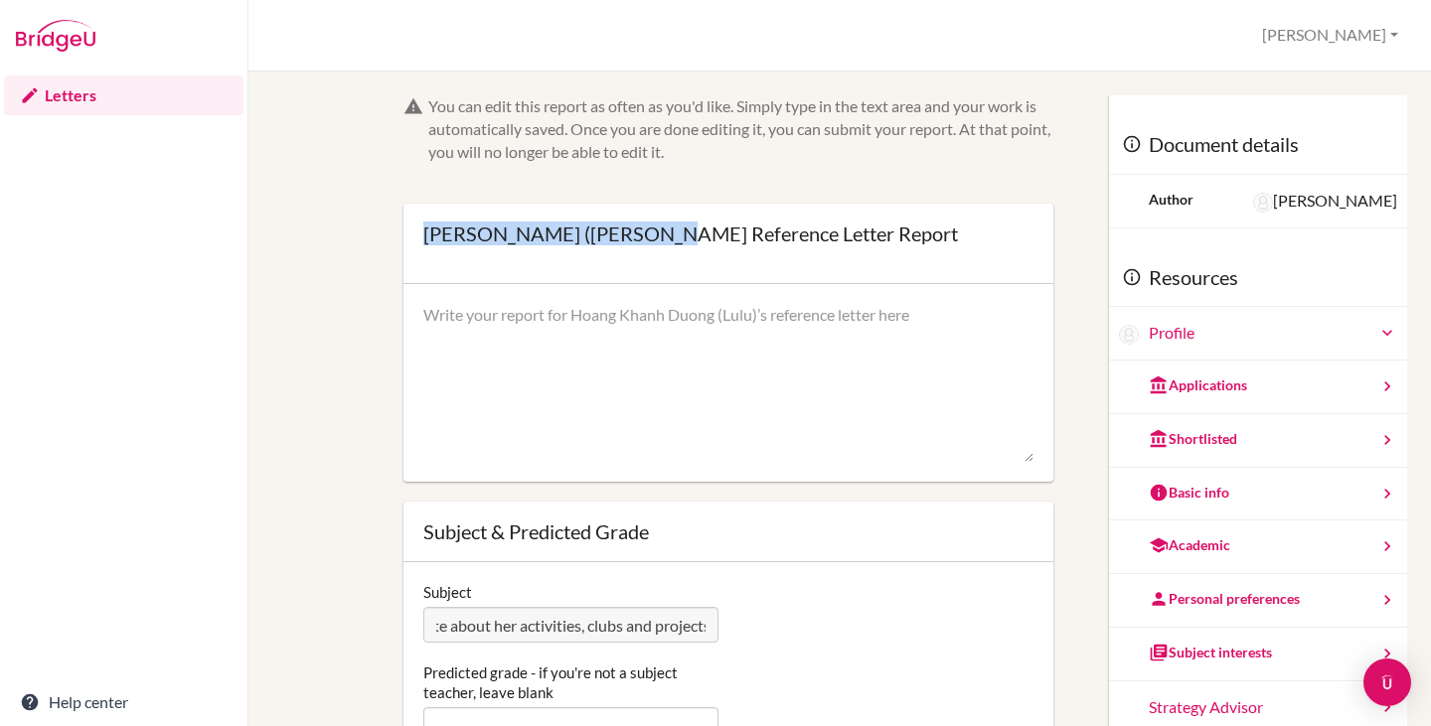
drag, startPoint x: 652, startPoint y: 232, endPoint x: 426, endPoint y: 231, distance: 225.5
click at [426, 231] on div "Hoang Khanh Duong (Lulu) Ngo’s Reference Letter Report" at bounding box center [690, 234] width 535 height 20
copy div "Hoang Khanh Duong (Lulu)"
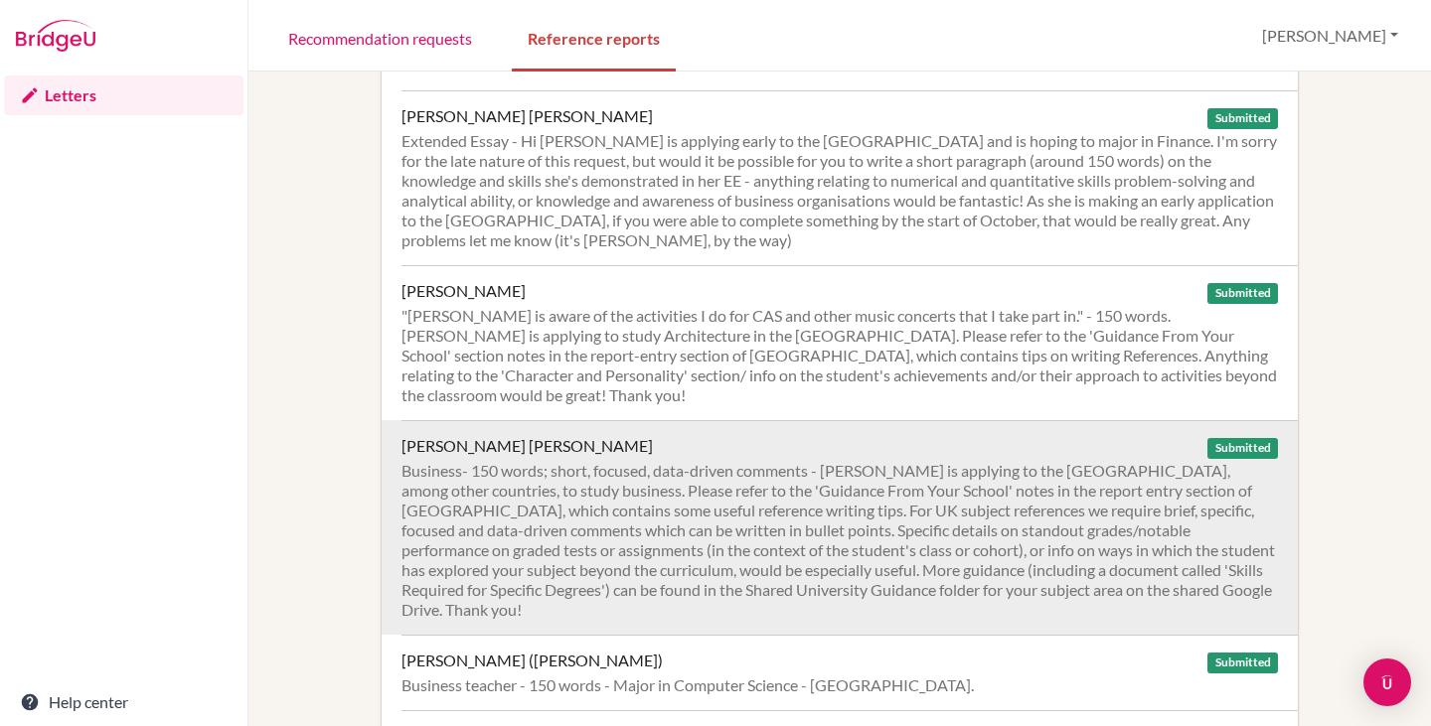
scroll to position [2671, 0]
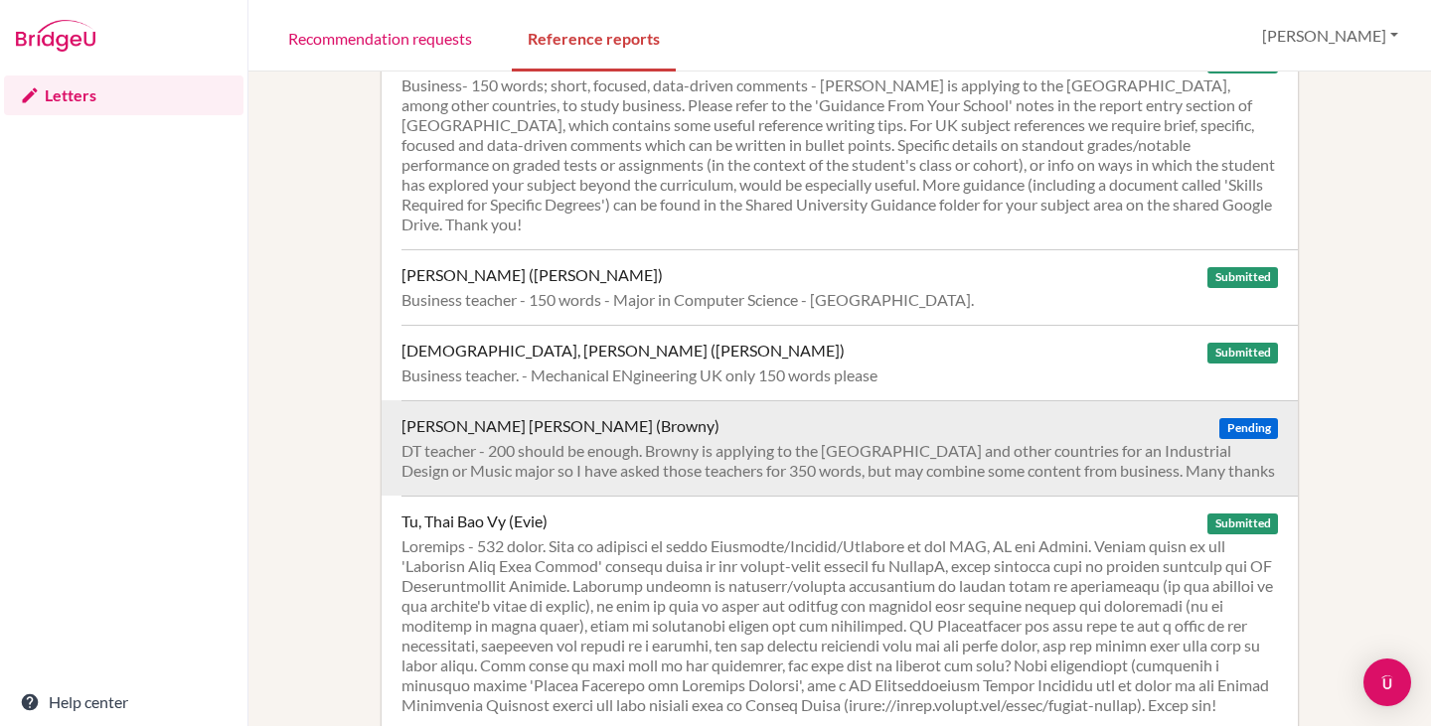
click at [467, 416] on div "Truong, Nhu Quoc Uy (Browny)" at bounding box center [560, 426] width 318 height 20
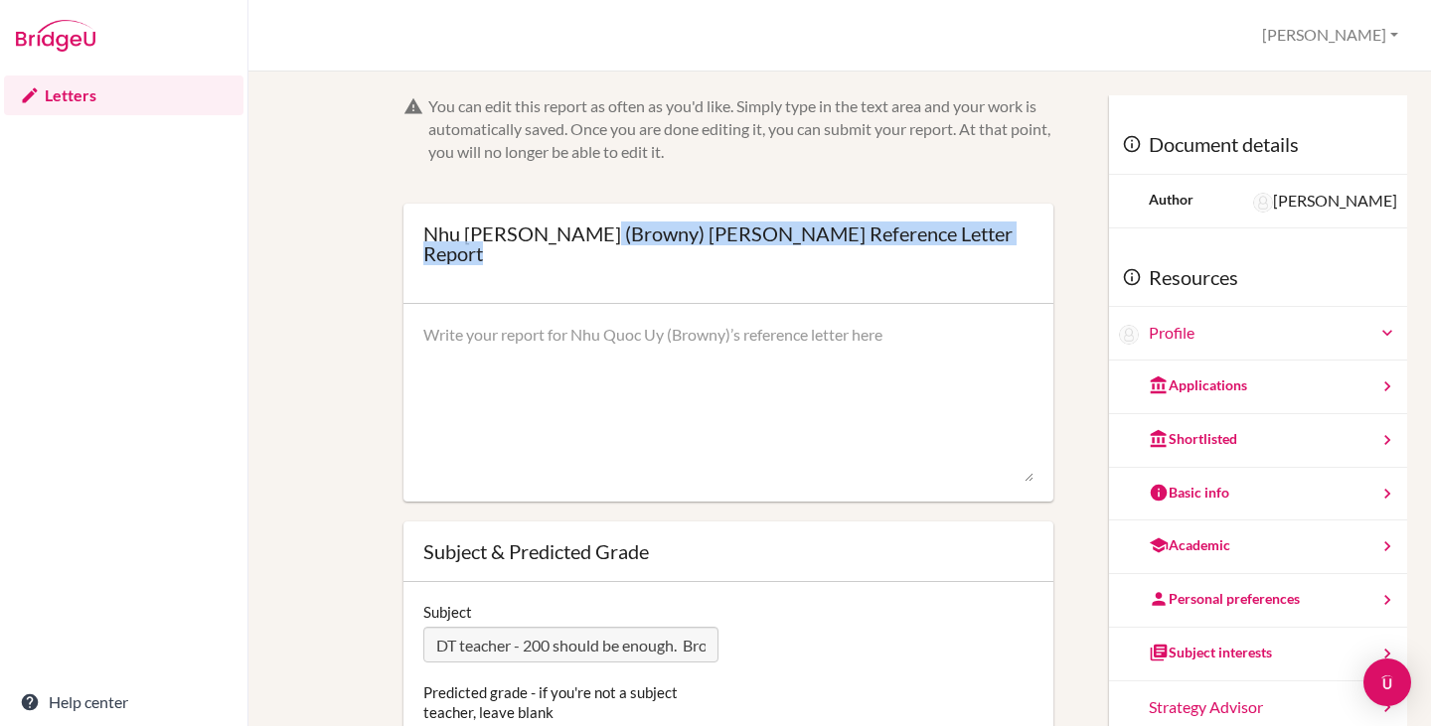
click at [602, 234] on div "Nhu Quoc Uy (Browny) Truong’s Reference Letter Report Open info Info Saved" at bounding box center [728, 254] width 650 height 100
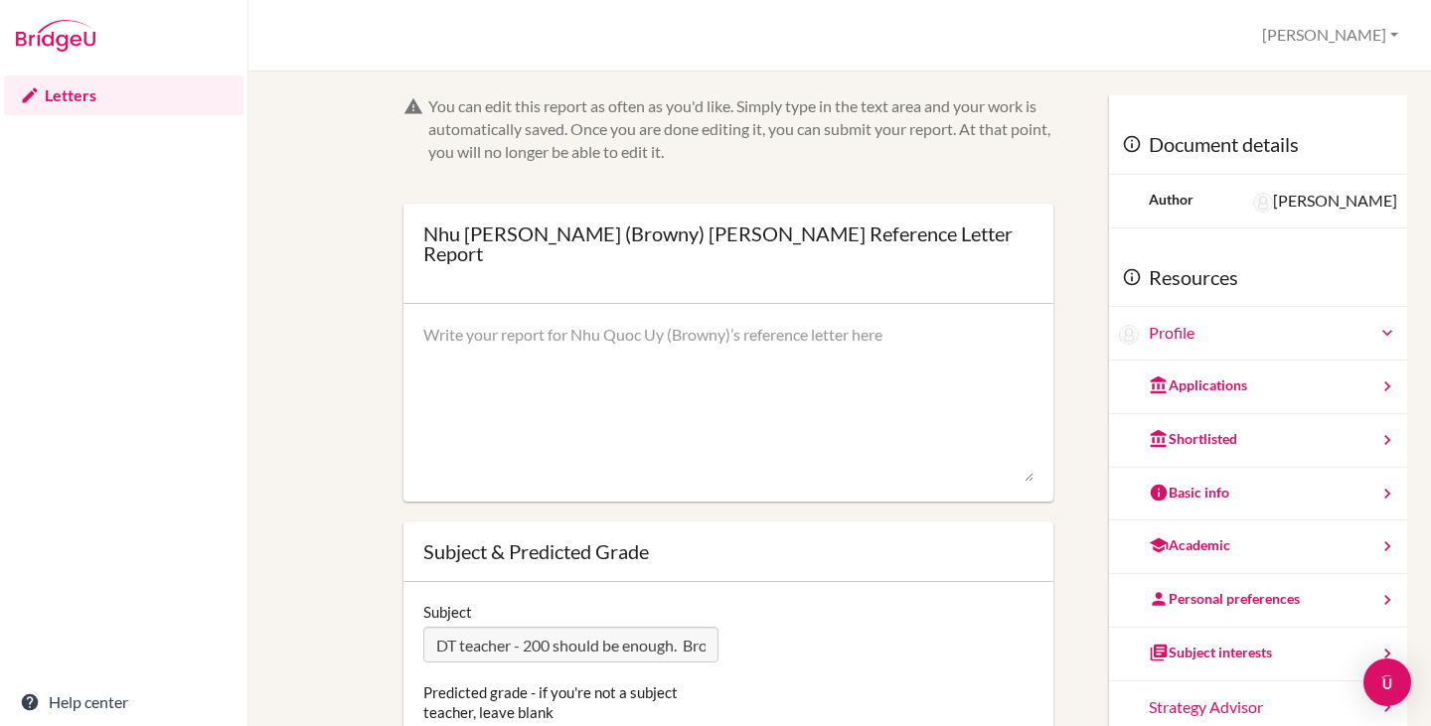
click at [599, 234] on div "Nhu Quoc Uy (Browny) Truong’s Reference Letter Report" at bounding box center [728, 244] width 610 height 40
drag, startPoint x: 619, startPoint y: 234, endPoint x: 425, endPoint y: 228, distance: 193.9
click at [425, 228] on div "Nhu Quoc Uy (Browny) Truong’s Reference Letter Report" at bounding box center [728, 244] width 610 height 40
copy div "Nhu Quoc Uy (Browny)"
click at [612, 253] on div "Nhu Quoc Uy (Browny) Truong’s Reference Letter Report Open info Info Saved" at bounding box center [728, 254] width 610 height 60
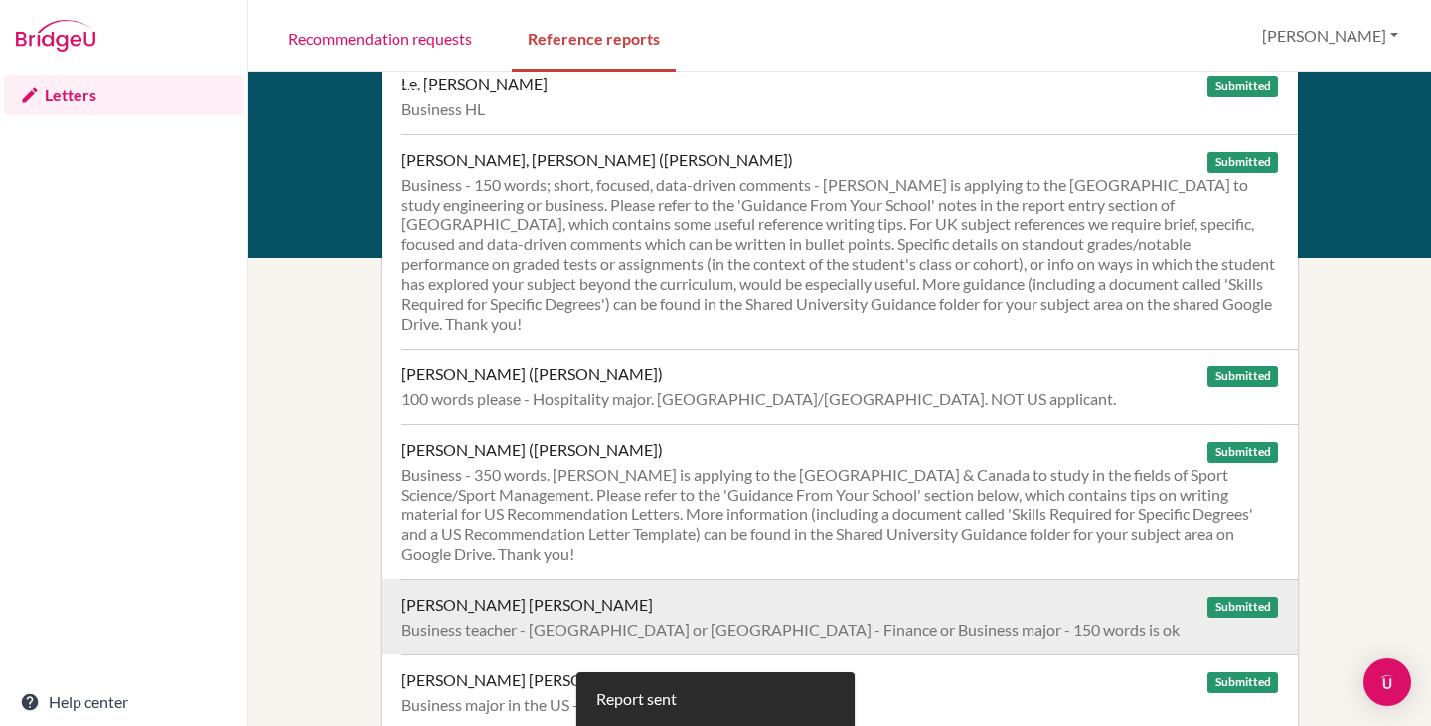
scroll to position [1192, 0]
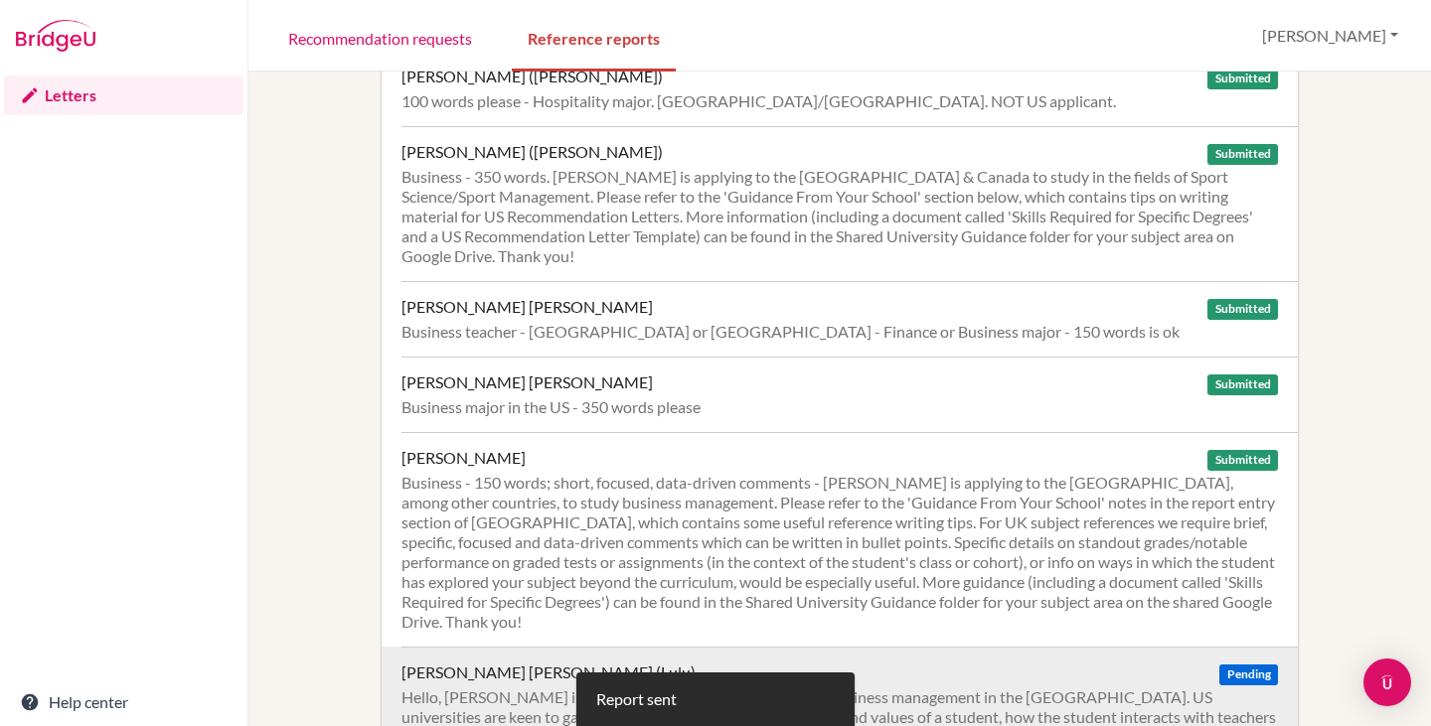
click at [580, 663] on div "[PERSON_NAME] [PERSON_NAME] (Lulu)" at bounding box center [548, 673] width 294 height 20
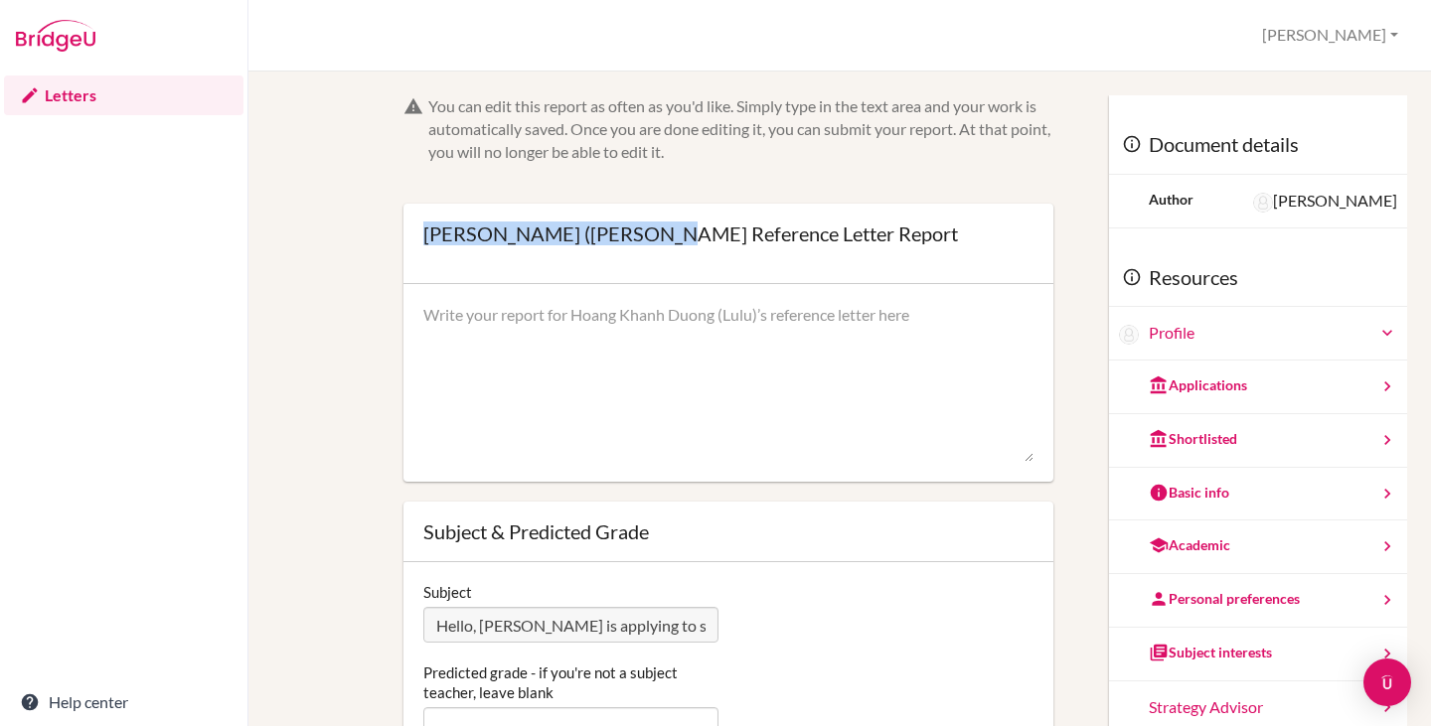
drag, startPoint x: 421, startPoint y: 231, endPoint x: 654, endPoint y: 232, distance: 232.5
click at [654, 232] on div "[PERSON_NAME] ([PERSON_NAME] Reference Letter Report" at bounding box center [690, 234] width 535 height 20
copy div "[PERSON_NAME] (Lulu)"
